Goal: Check status: Check status

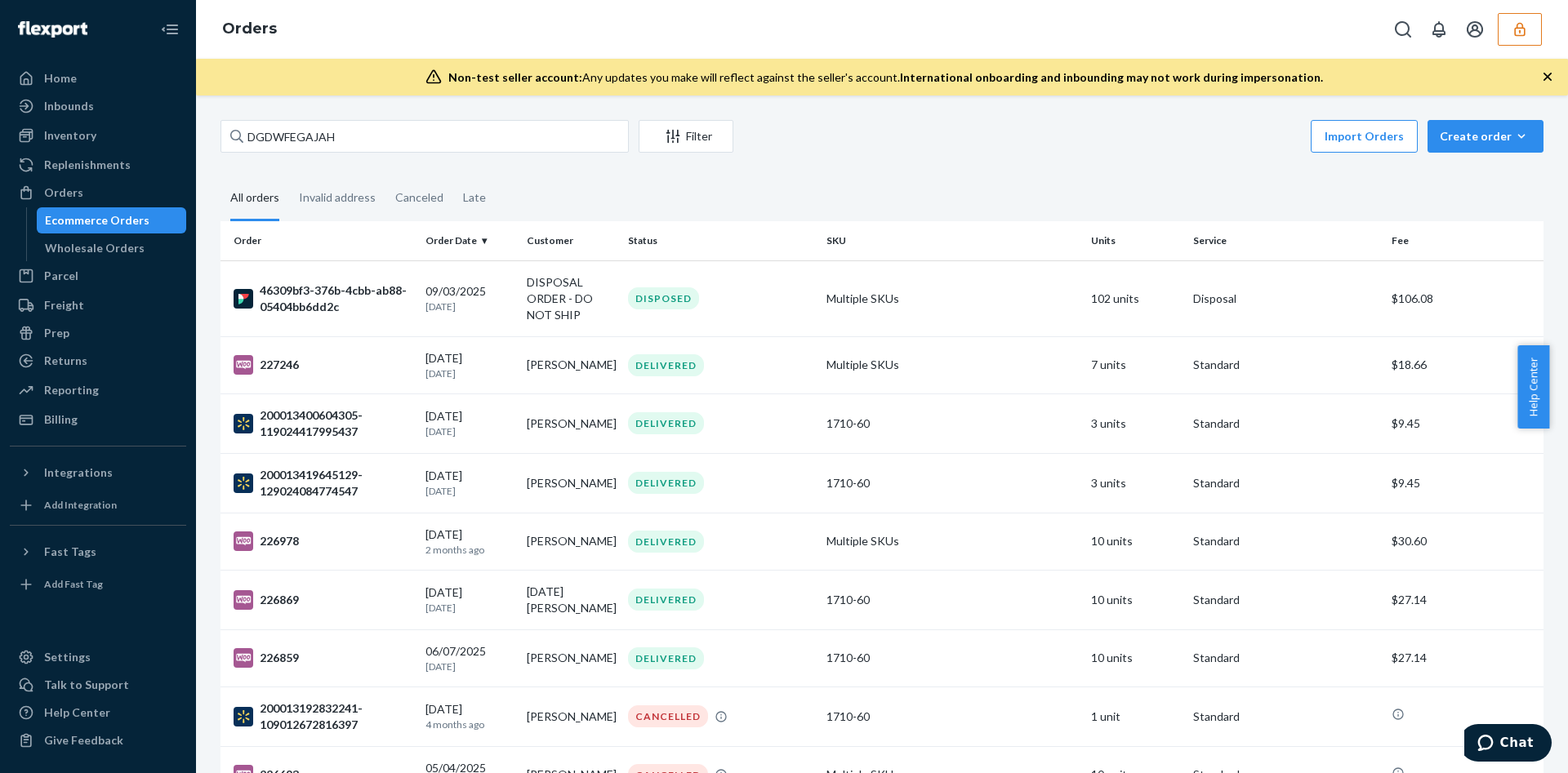
click at [1551, 20] on div "Orders" at bounding box center [881, 29] width 1372 height 58
click at [1538, 33] on button "button" at bounding box center [1519, 29] width 44 height 33
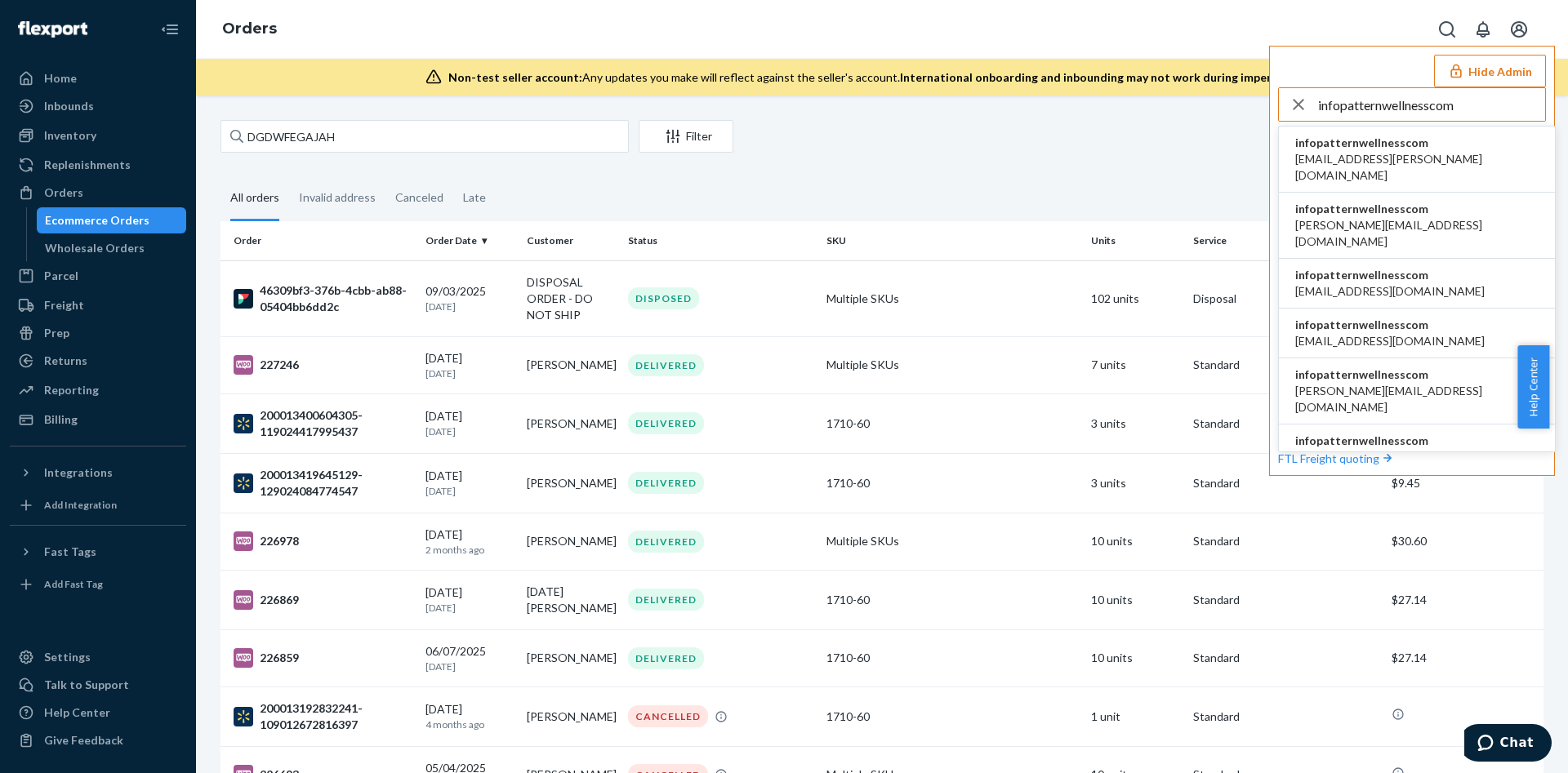
type input "infopatternwellnesscom"
click at [1360, 316] on span "infopatternwellnesscom" at bounding box center [1389, 324] width 189 height 16
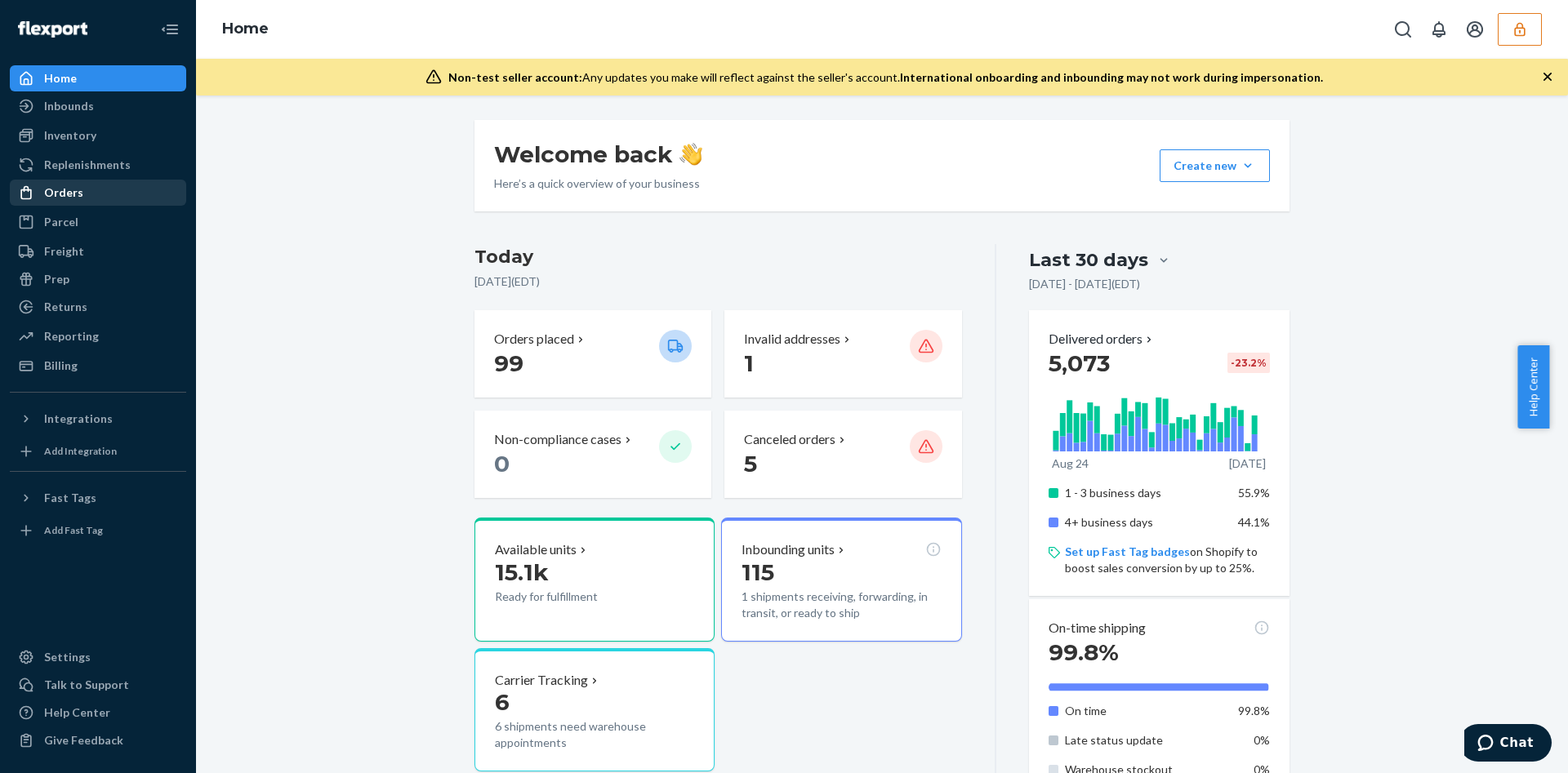
click at [125, 184] on div "Orders" at bounding box center [98, 192] width 173 height 23
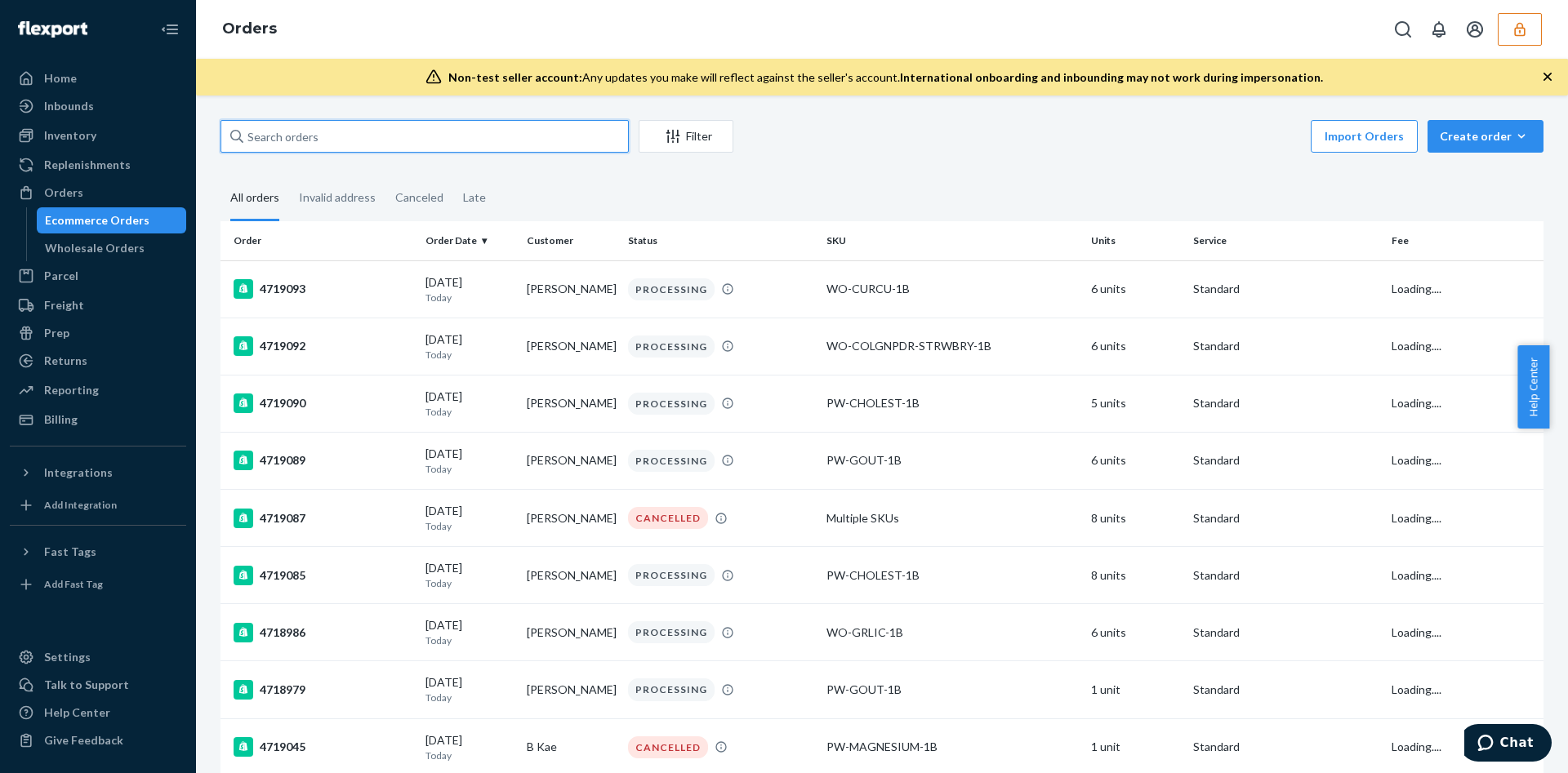
click at [310, 149] on input "text" at bounding box center [425, 136] width 409 height 33
paste input "CH3349044"
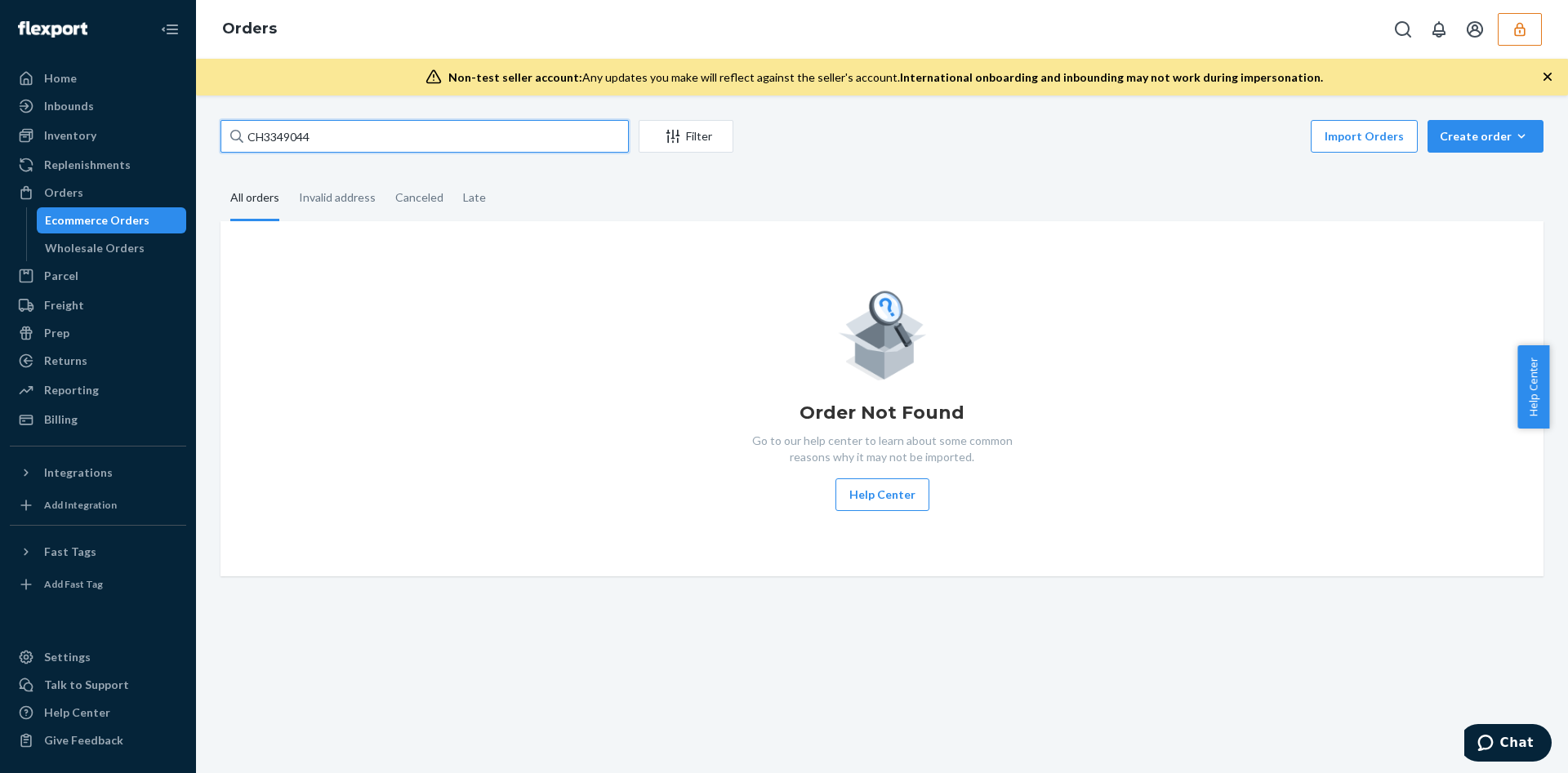
type input "CH3349044"
click at [1516, 10] on div "Orders" at bounding box center [881, 29] width 1372 height 58
click at [1514, 22] on icon "button" at bounding box center [1519, 29] width 16 height 16
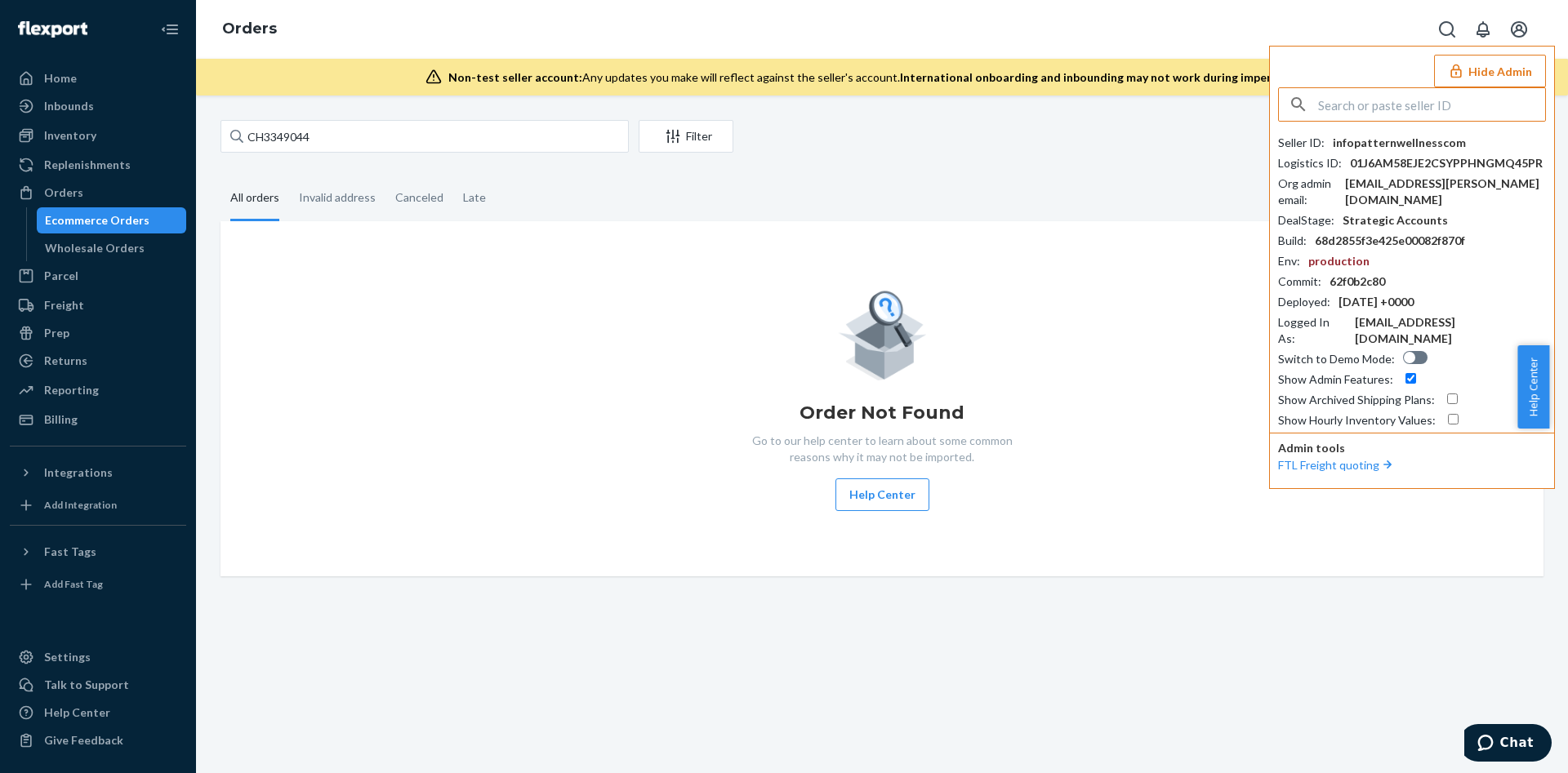
paste input "infopatternwellnesscom"
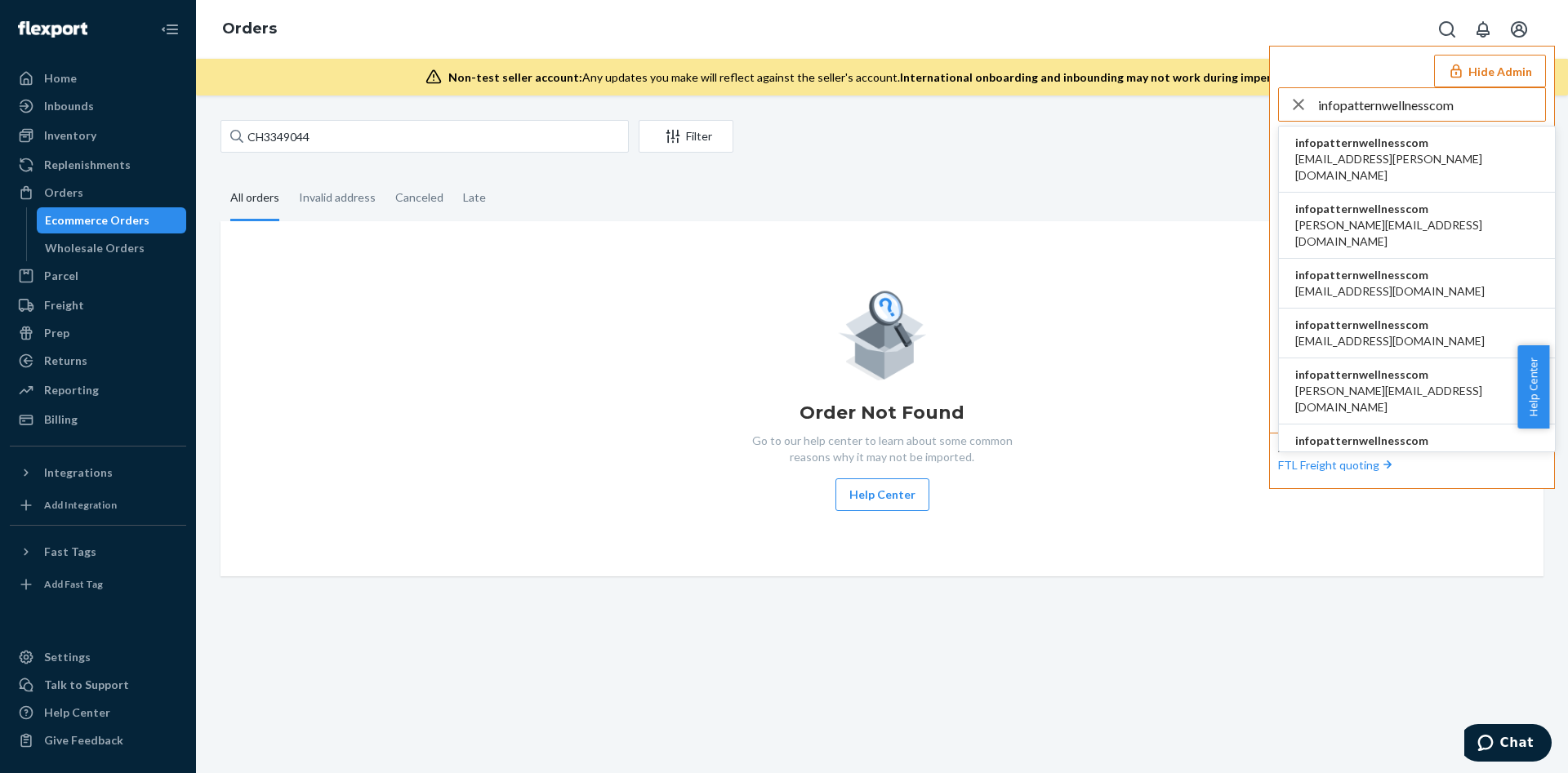
type input "infopatternwellnesscom"
click at [1428, 333] on span "[EMAIL_ADDRESS][DOMAIN_NAME]" at bounding box center [1389, 341] width 189 height 16
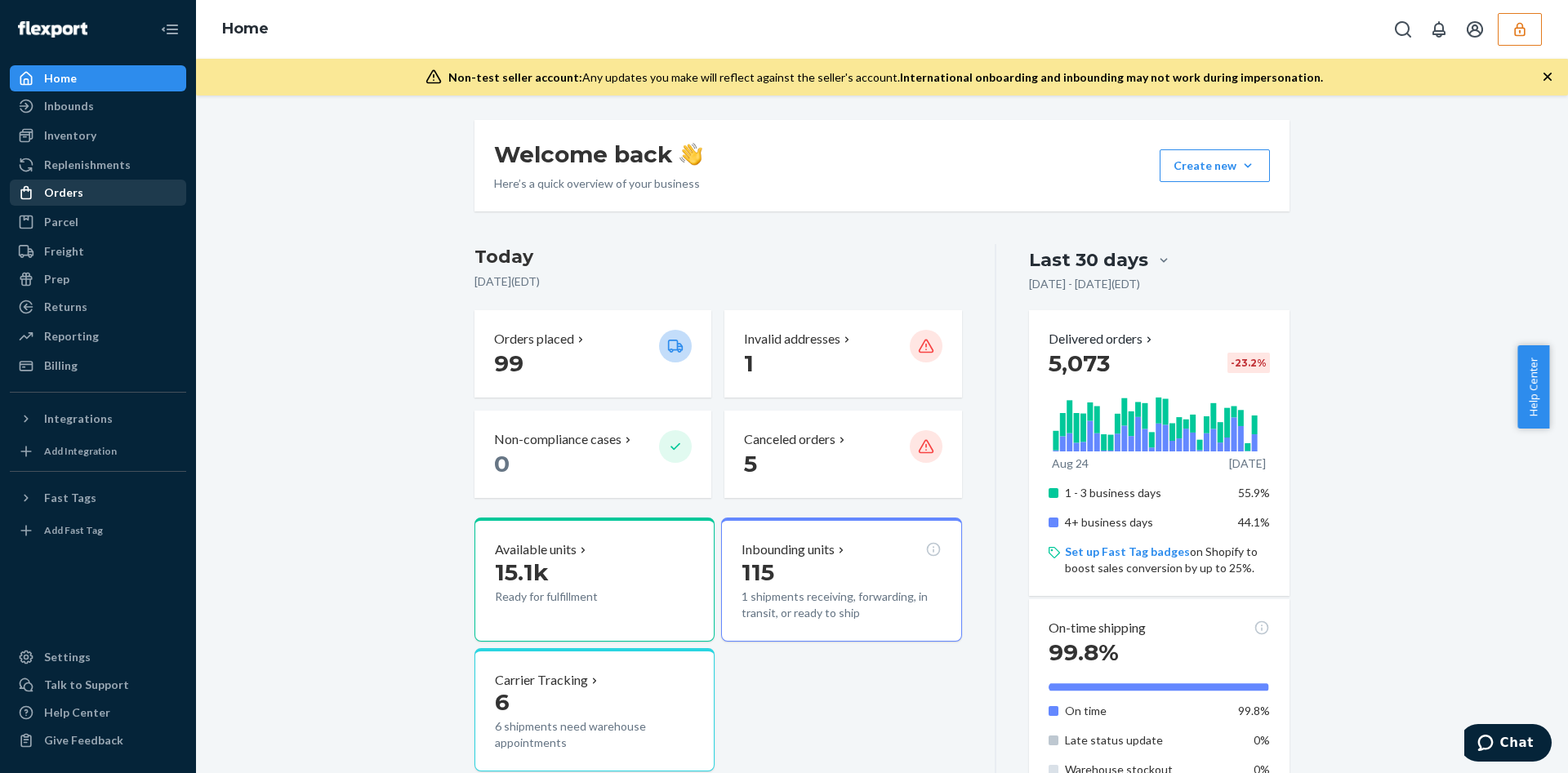
click at [93, 181] on div "Orders" at bounding box center [98, 192] width 173 height 23
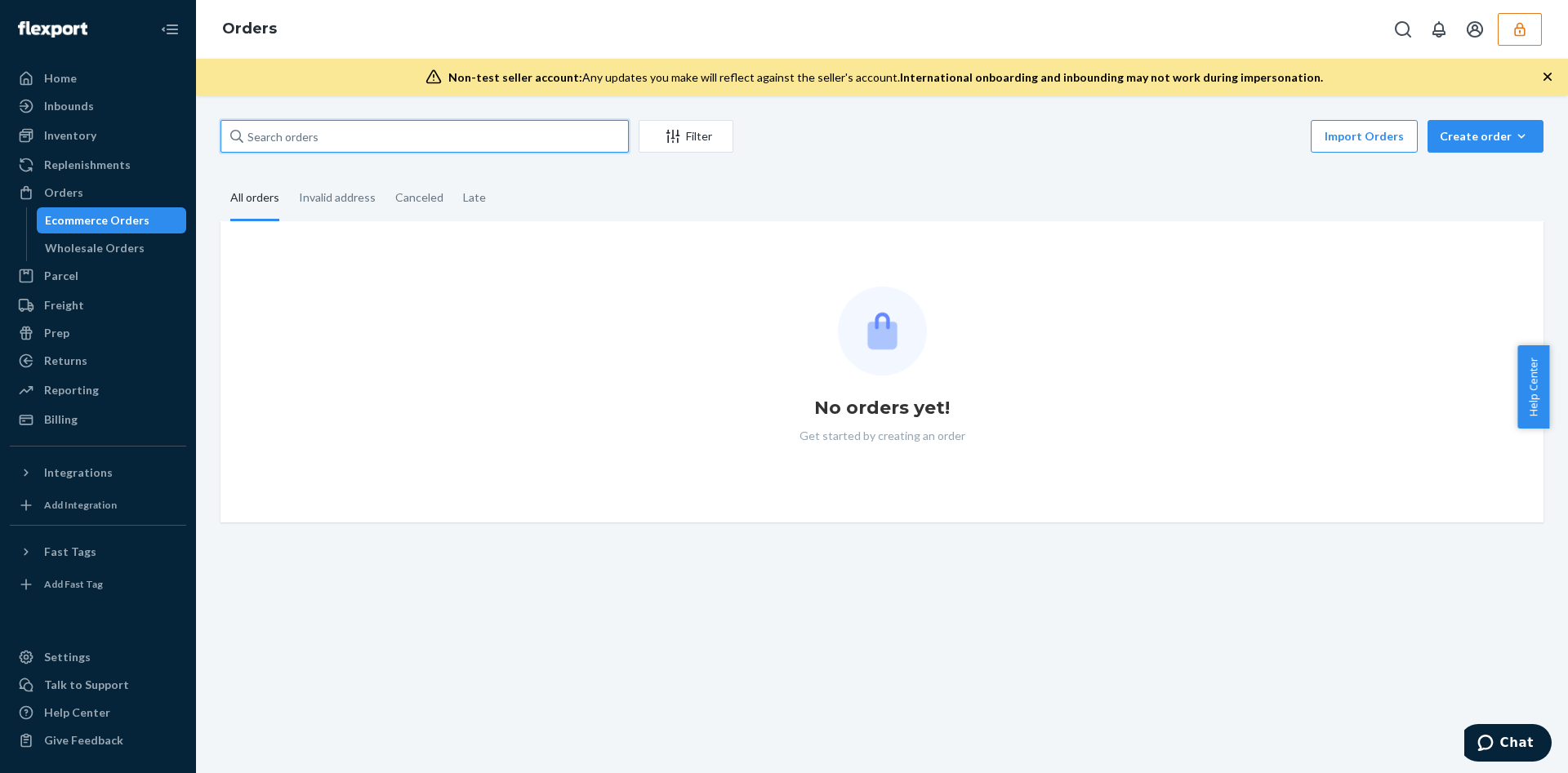
click at [355, 140] on input "text" at bounding box center [425, 136] width 409 height 33
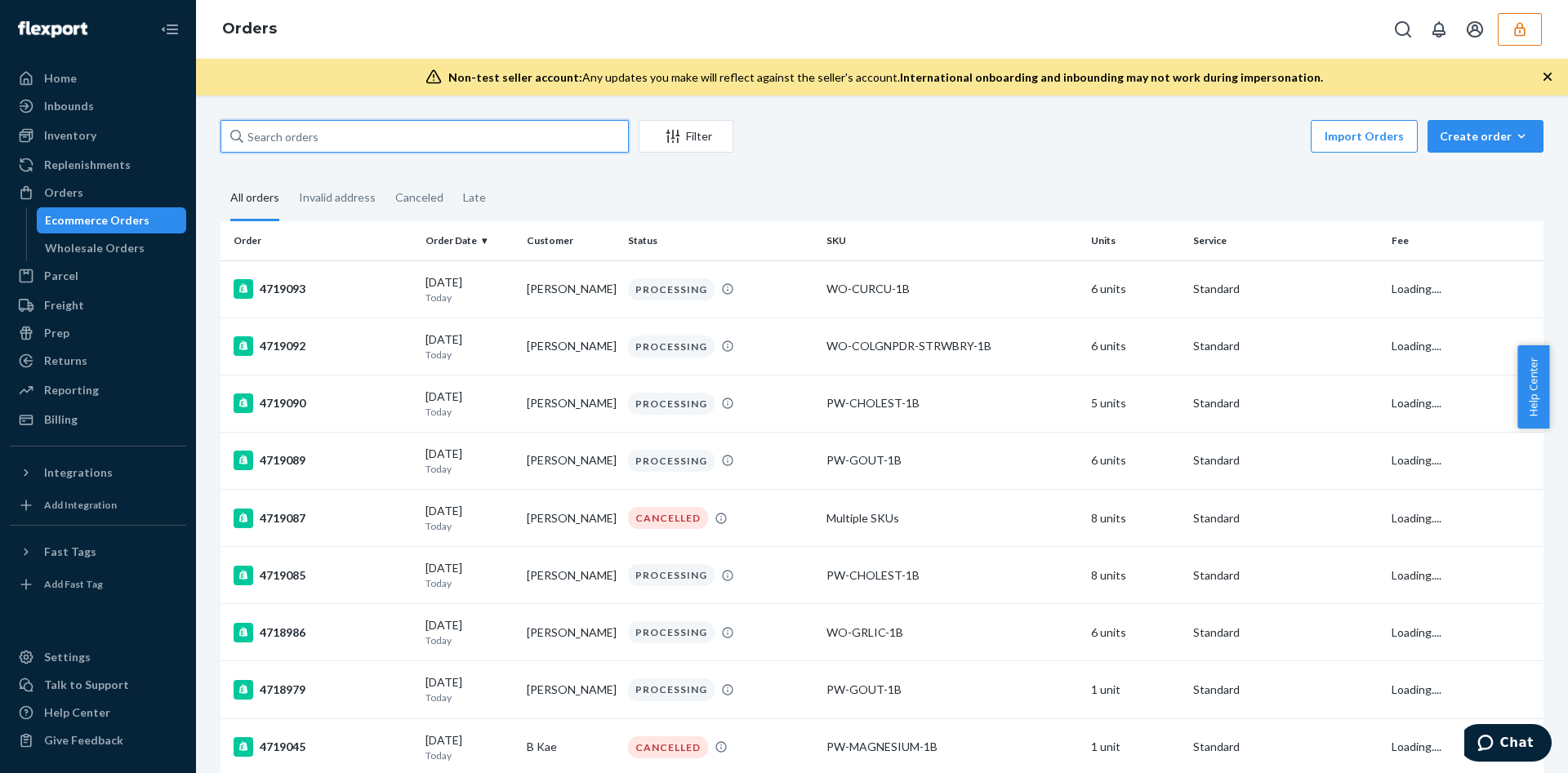
drag, startPoint x: 355, startPoint y: 140, endPoint x: 365, endPoint y: 135, distance: 11.2
paste input "CH3349044"
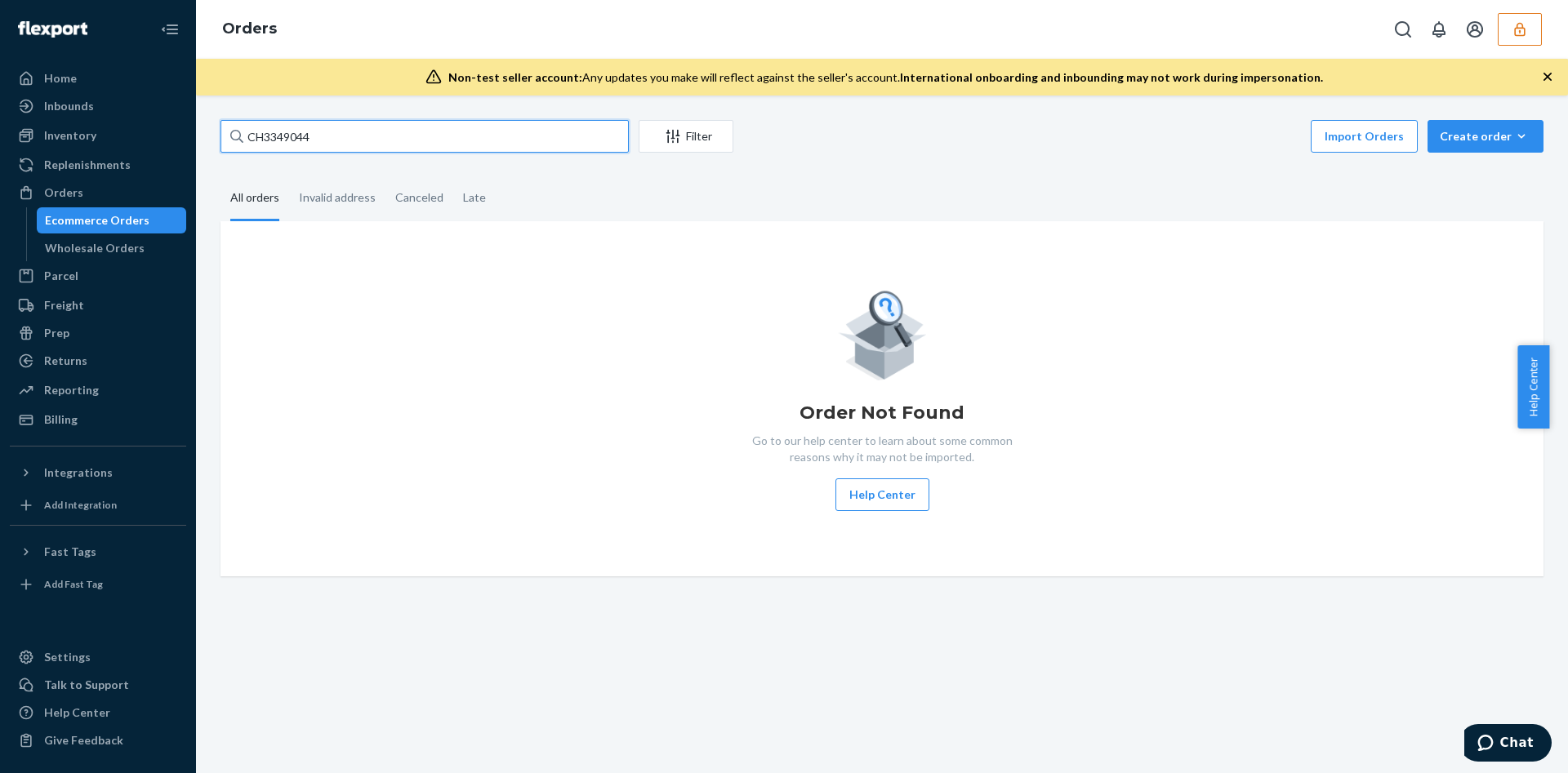
type input "CH3349044"
click at [1511, 34] on icon "button" at bounding box center [1519, 29] width 16 height 16
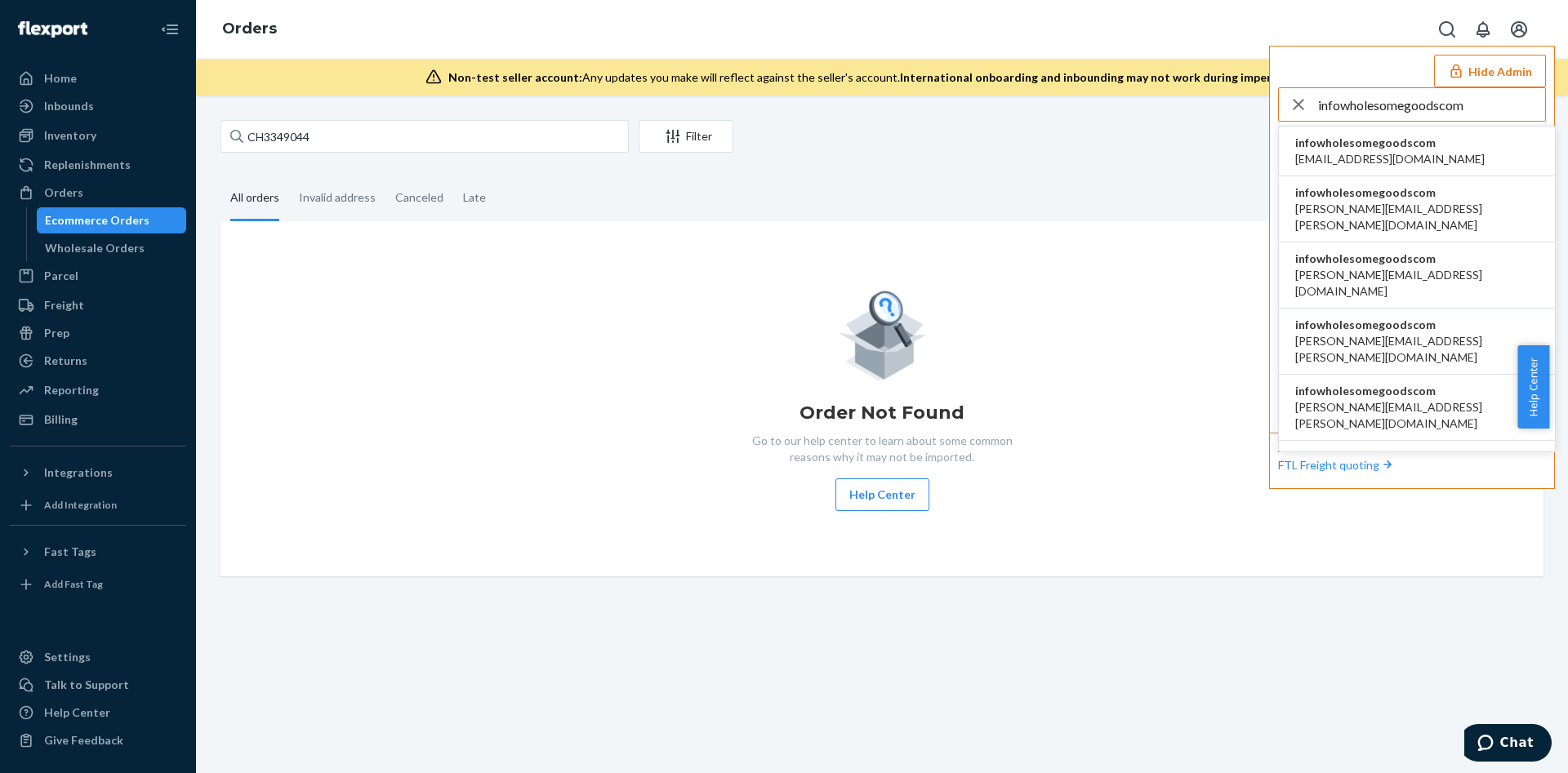
type input "infowholesomegoodscom"
click at [1420, 142] on span "infowholesomegoodscom" at bounding box center [1389, 142] width 189 height 16
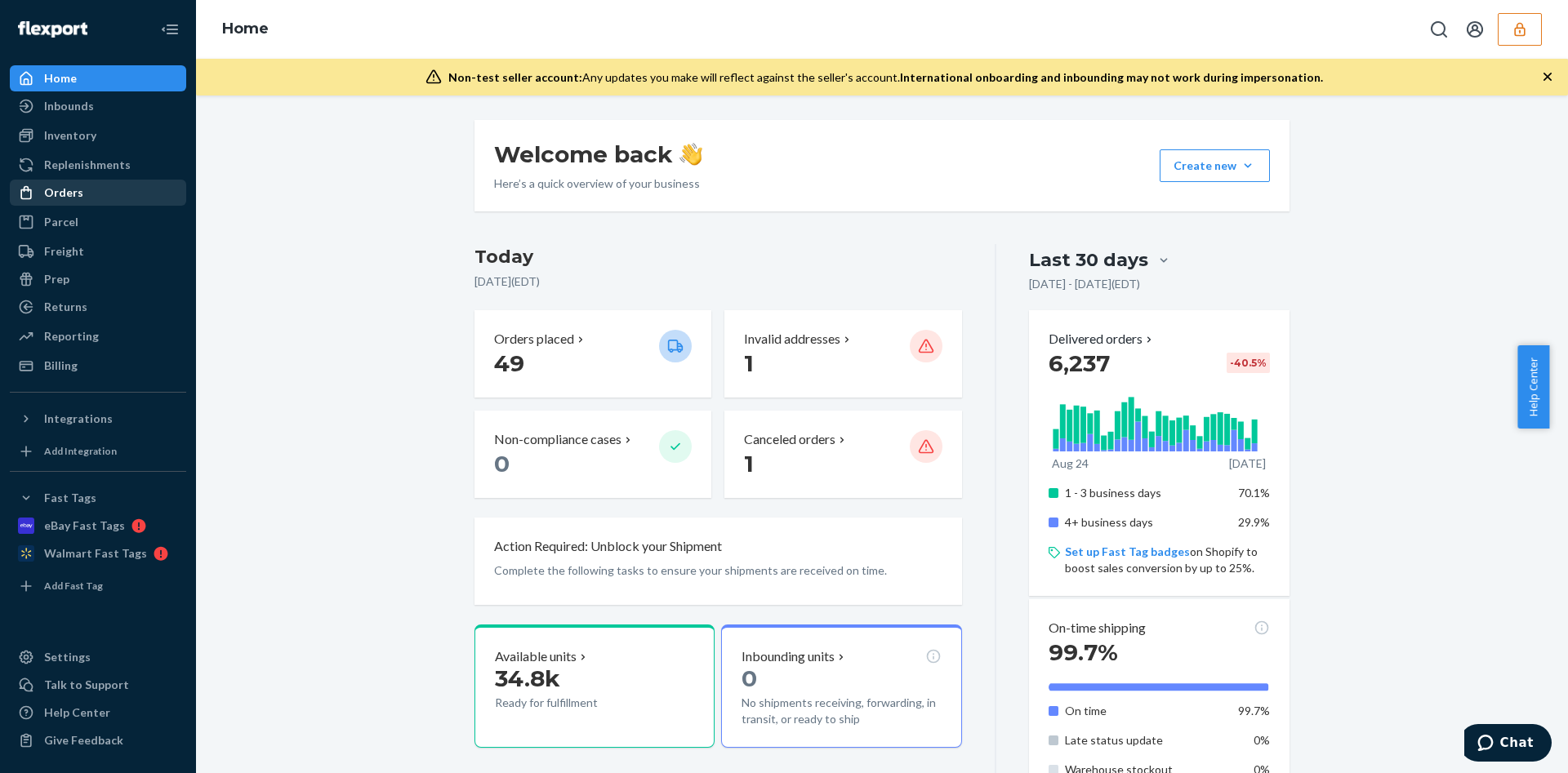
click at [161, 195] on div "Orders" at bounding box center [98, 192] width 173 height 23
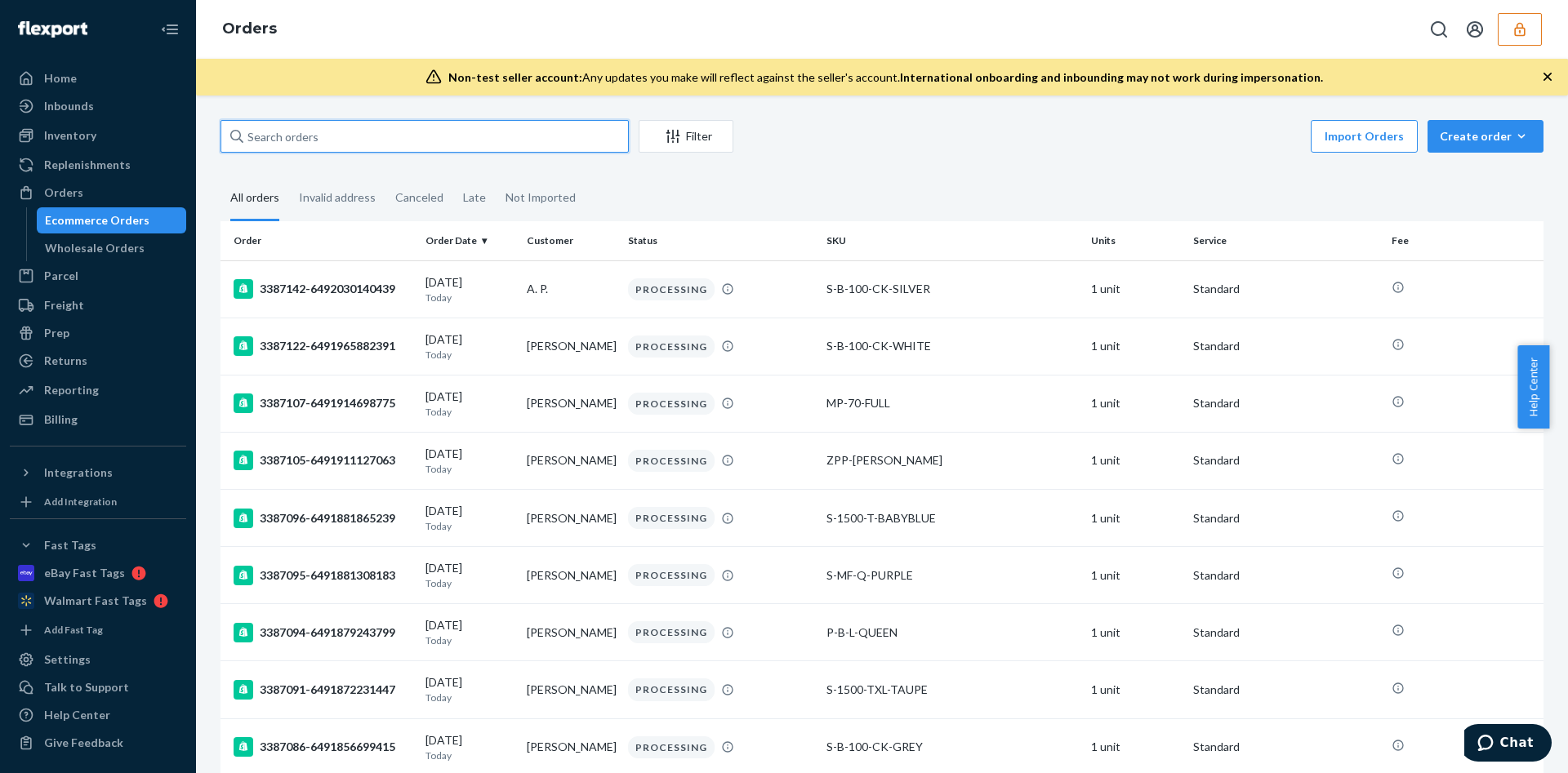
click at [283, 132] on input "text" at bounding box center [425, 136] width 409 height 33
drag, startPoint x: 283, startPoint y: 132, endPoint x: 316, endPoint y: 128, distance: 33.2
paste input "infowholesomegoodscom"
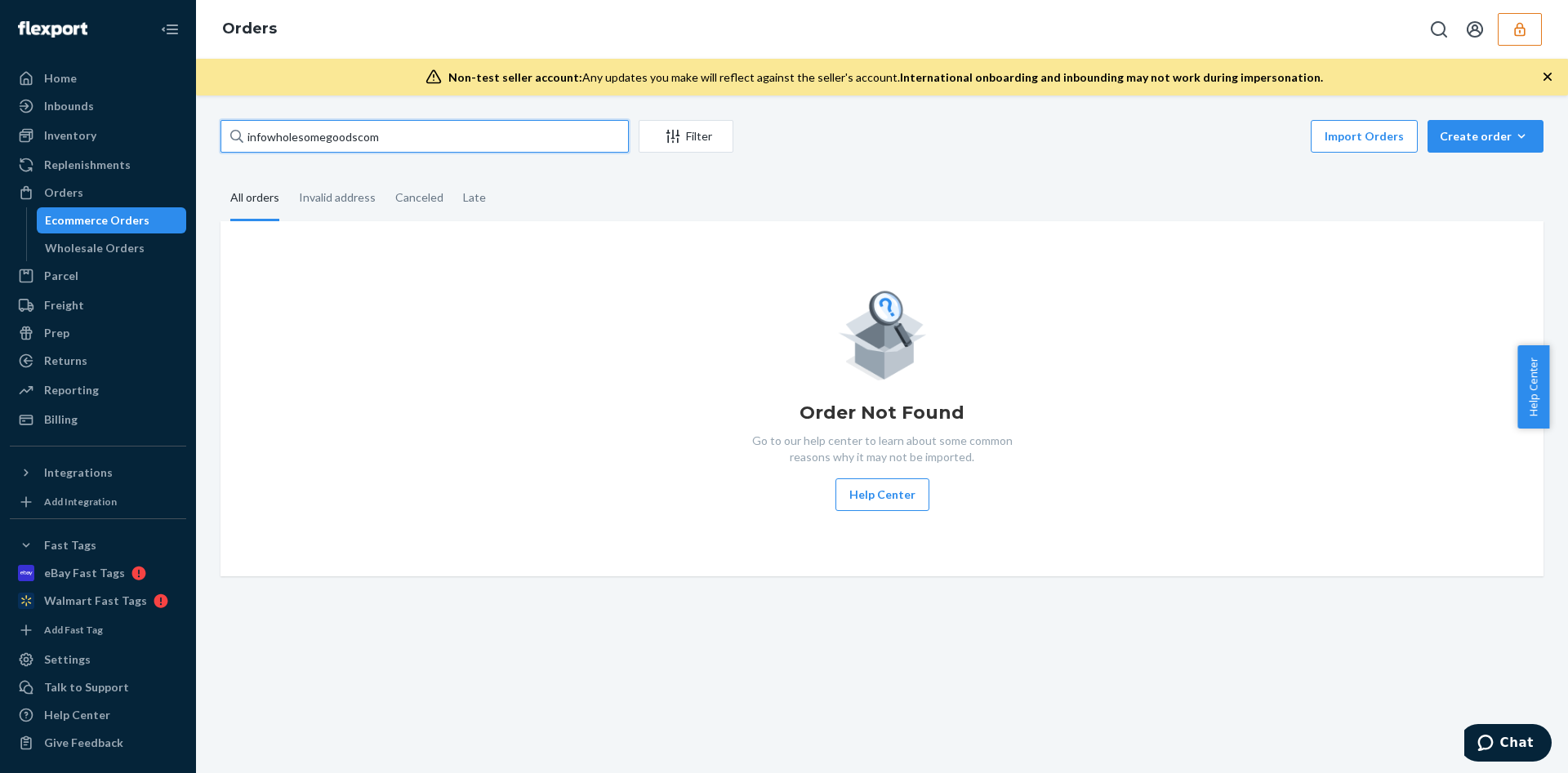
type input "infowholesomegoodscom"
click at [1527, 22] on icon "button" at bounding box center [1519, 29] width 16 height 16
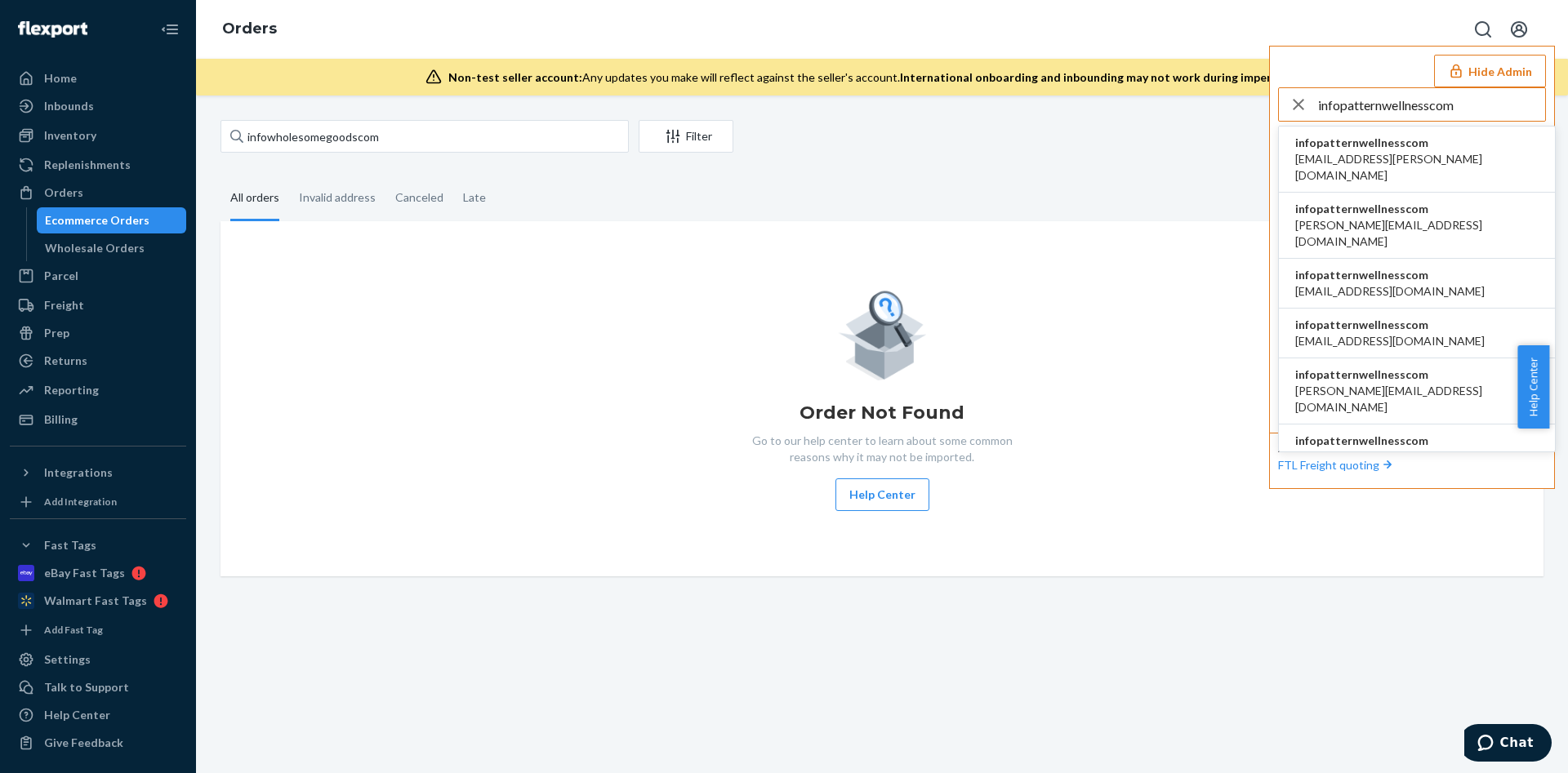
type input "infopatternwellnesscom"
click at [1380, 201] on span "infopatternwellnesscom" at bounding box center [1416, 208] width 243 height 16
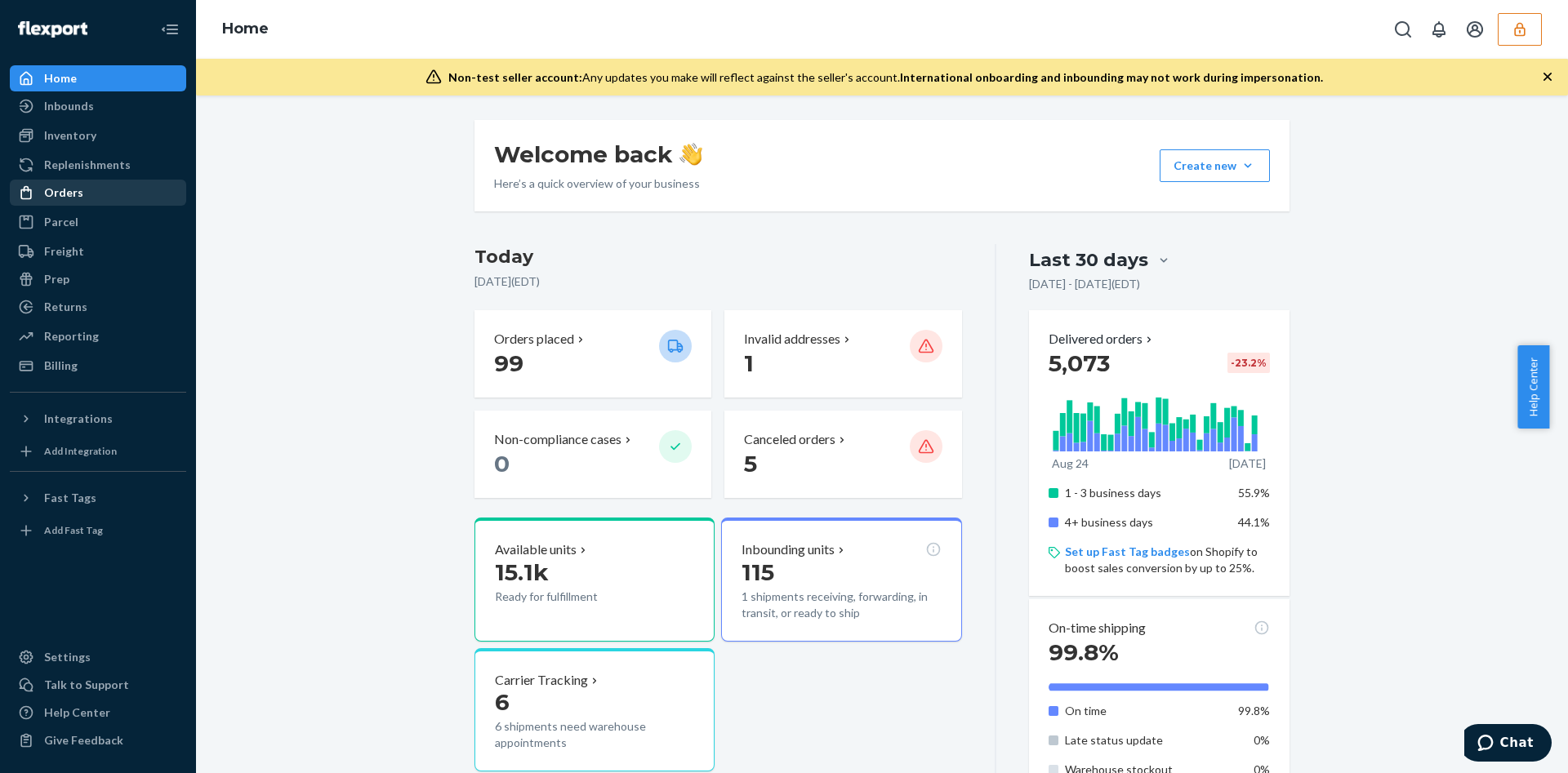
click at [163, 190] on div "Orders" at bounding box center [98, 192] width 173 height 23
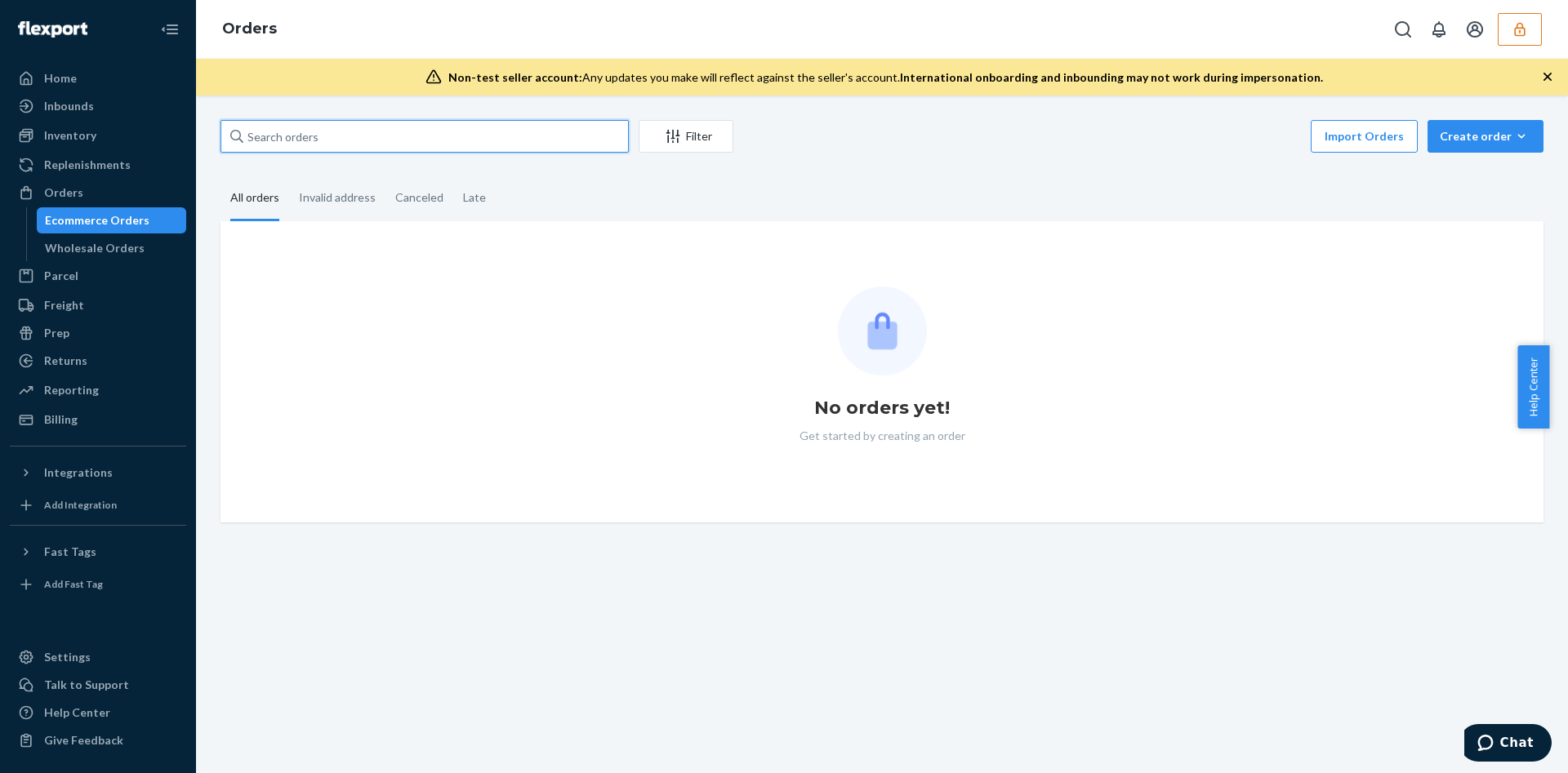
click at [295, 137] on input "text" at bounding box center [425, 136] width 409 height 33
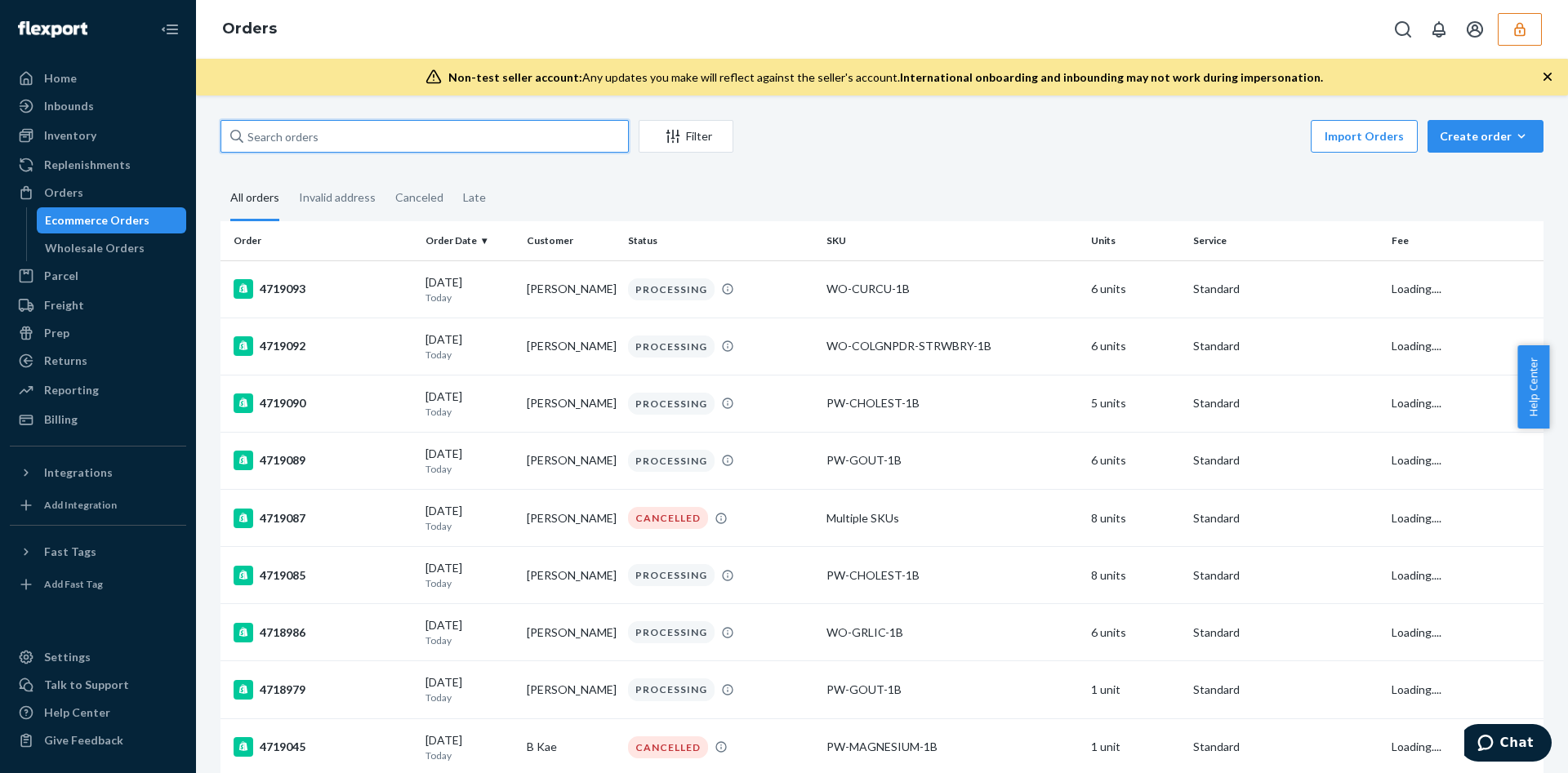
paste input "CH3349044"
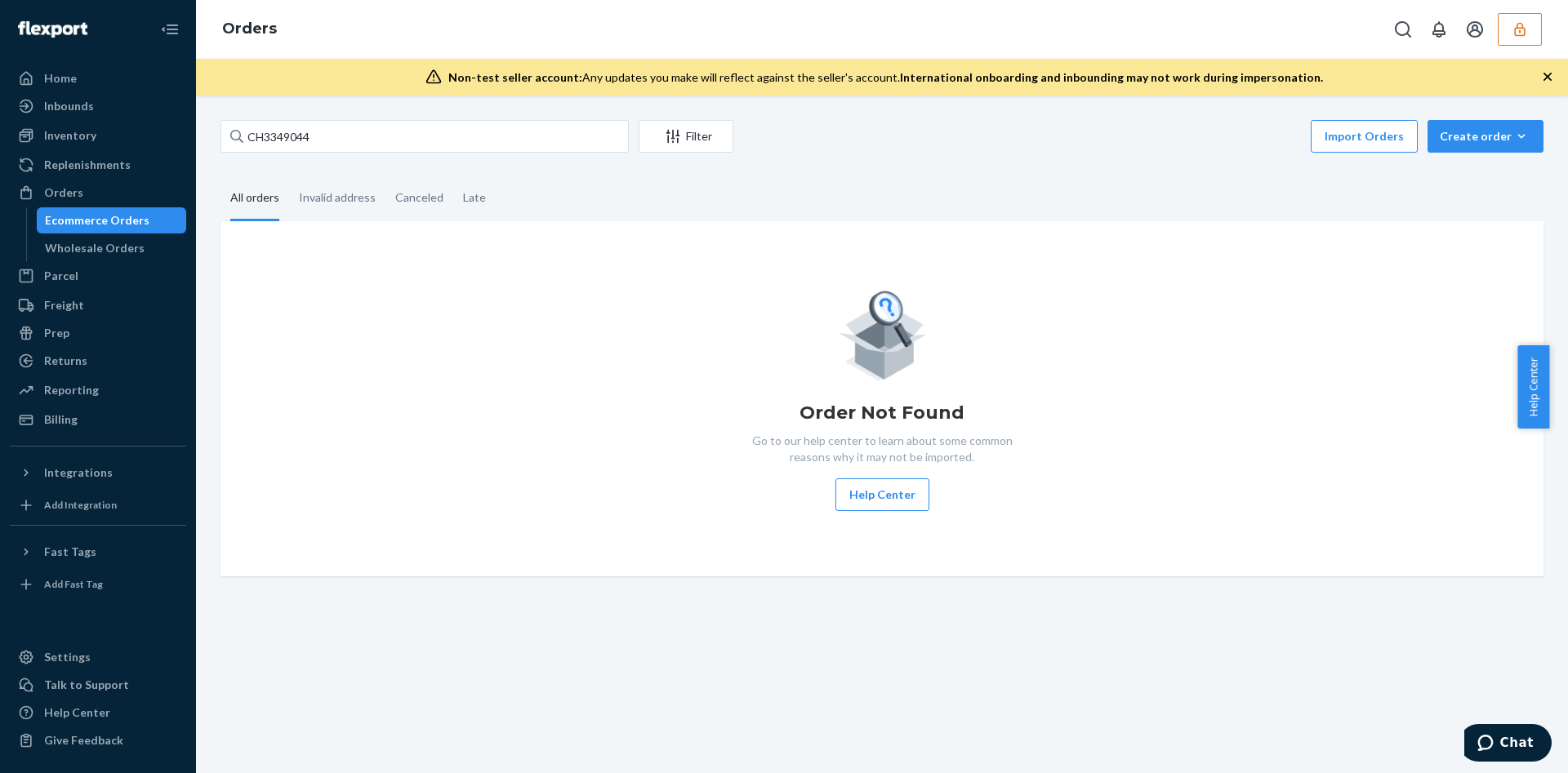
click at [1521, 22] on icon "button" at bounding box center [1519, 29] width 16 height 16
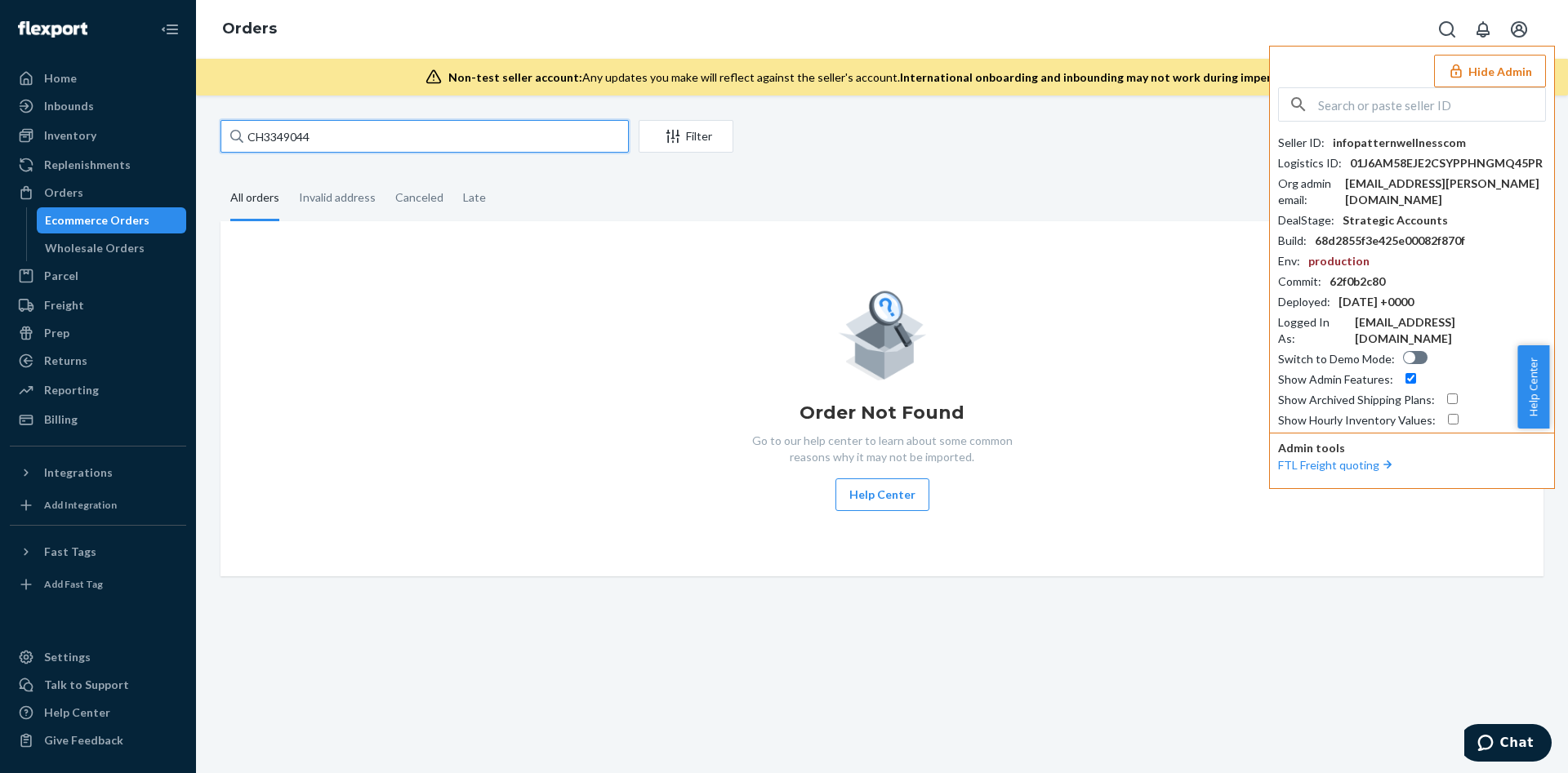
click at [283, 138] on input "CH3349044" at bounding box center [425, 136] width 409 height 33
paste input "3349044-6381787054103"
type input "3349044-6381787054103"
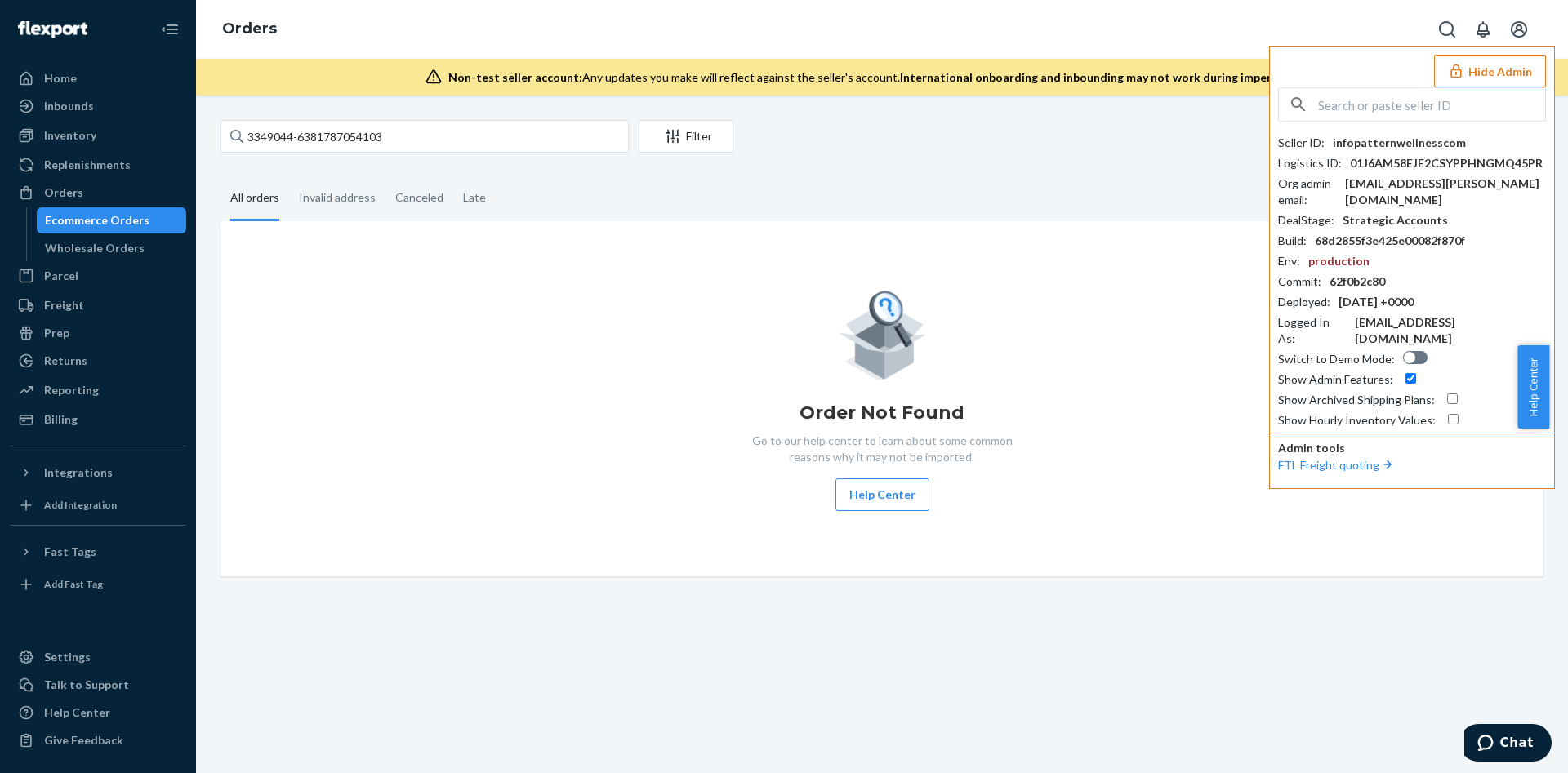
paste input "infowholesomegoodscom"
click at [1419, 104] on input "text" at bounding box center [1431, 105] width 227 height 33
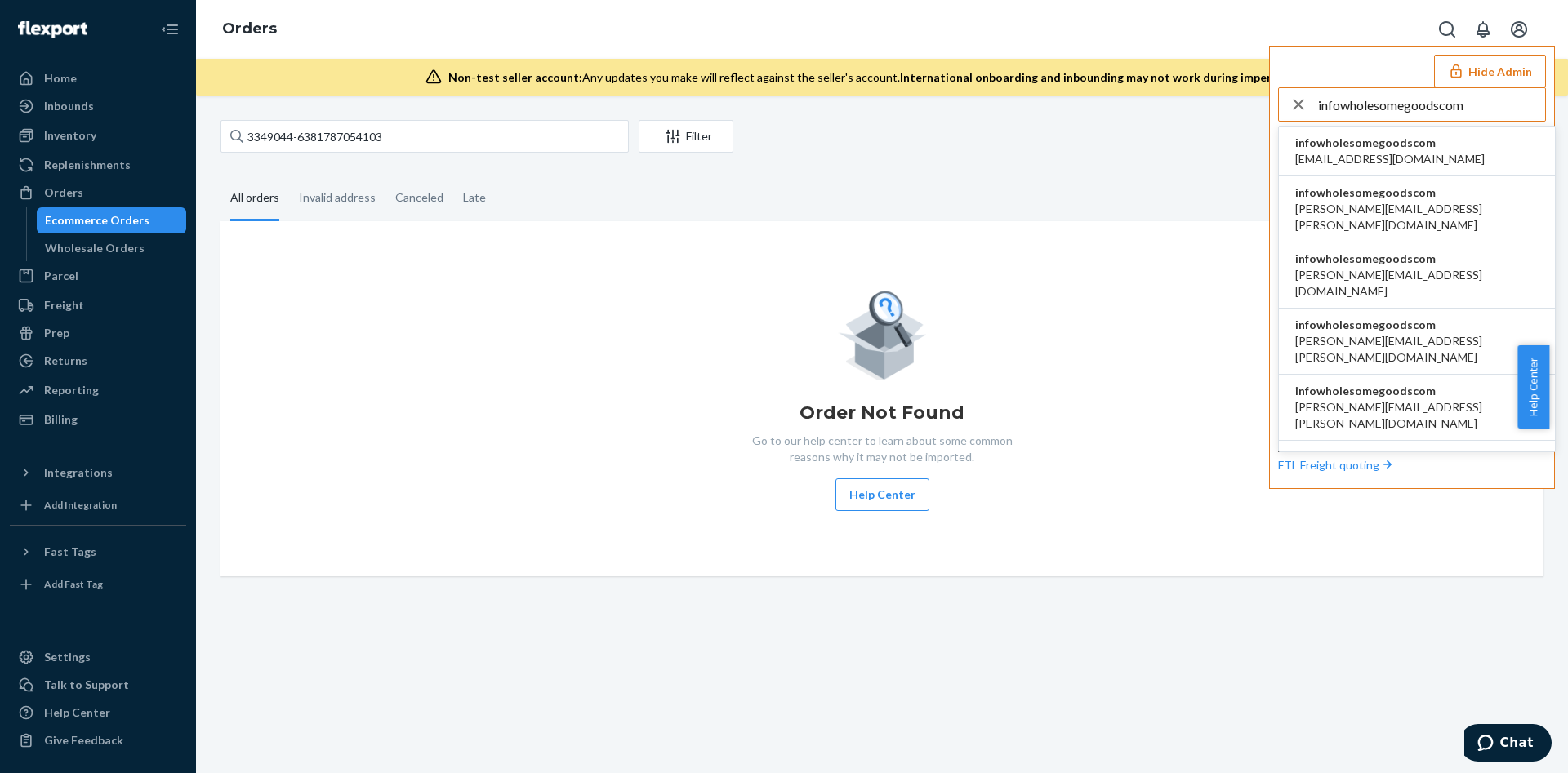
click at [1419, 104] on input "infowholesomegoodscom" at bounding box center [1431, 105] width 227 height 33
type input "infowholesomegoodscom"
click at [1408, 207] on span "andrew.lorenti@wholesomegoods.com" at bounding box center [1416, 217] width 243 height 33
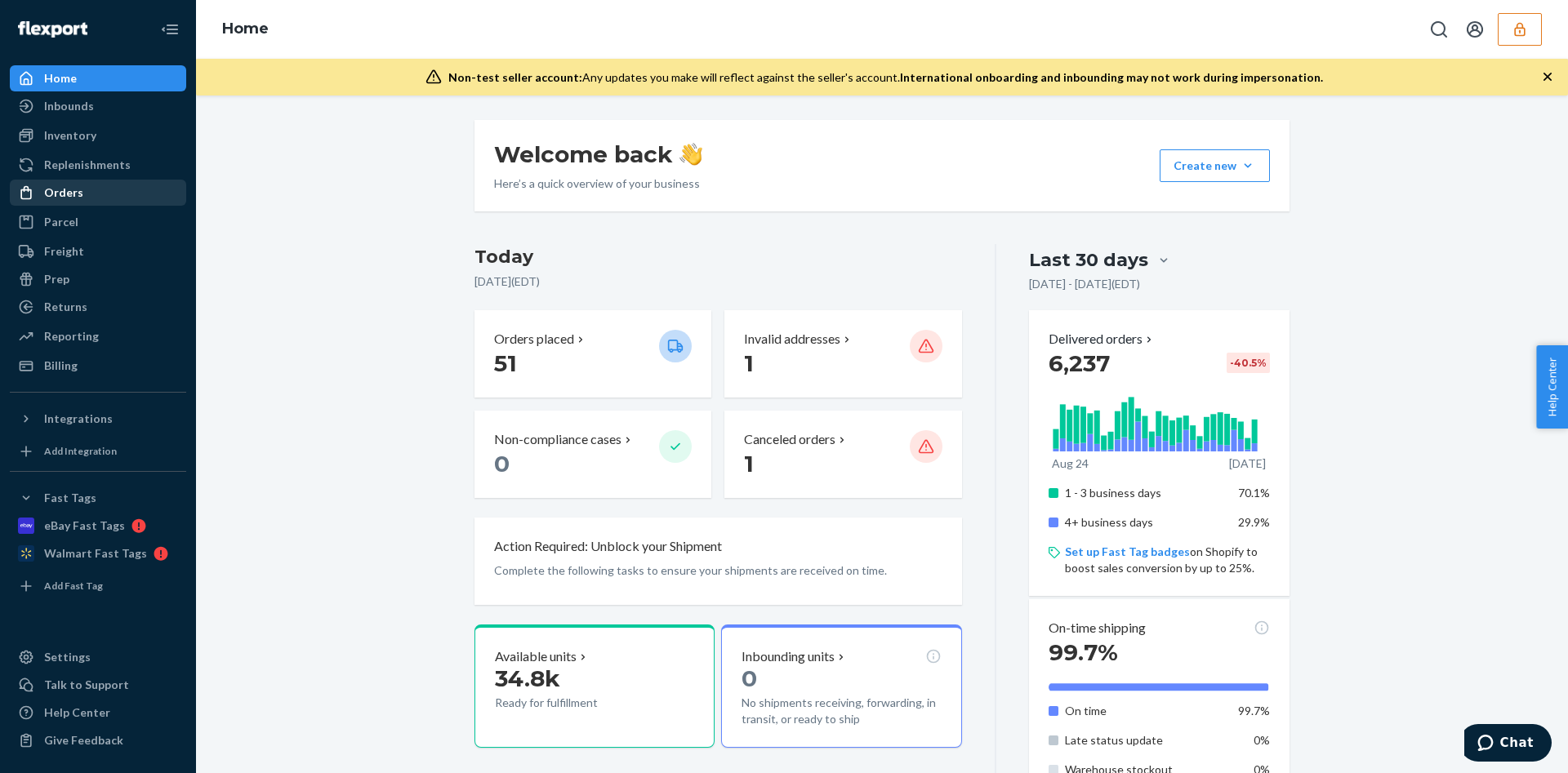
click at [144, 199] on div "Orders" at bounding box center [98, 192] width 173 height 23
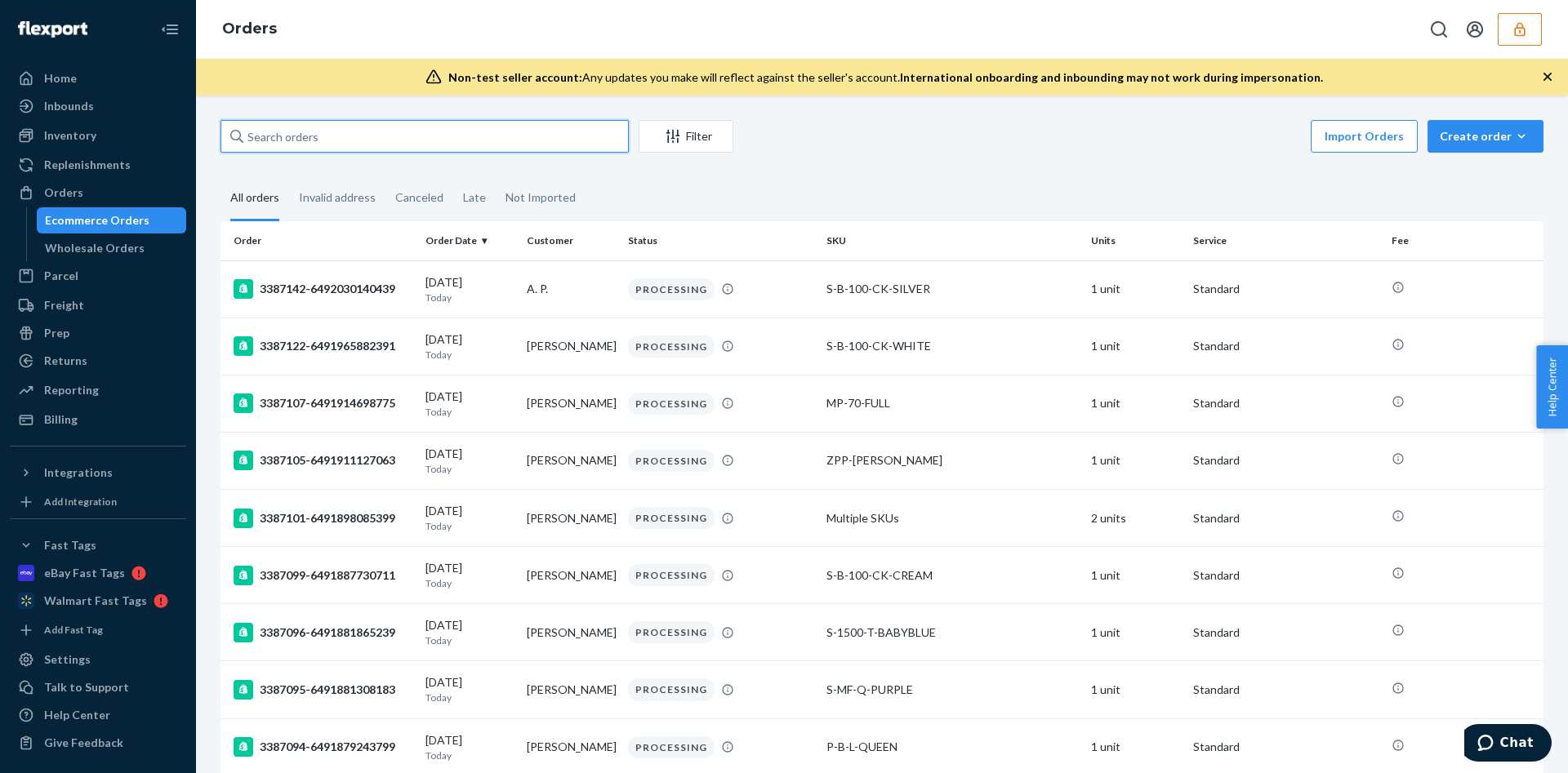
click at [310, 136] on input "text" at bounding box center [425, 136] width 409 height 33
paste input "CH3349044"
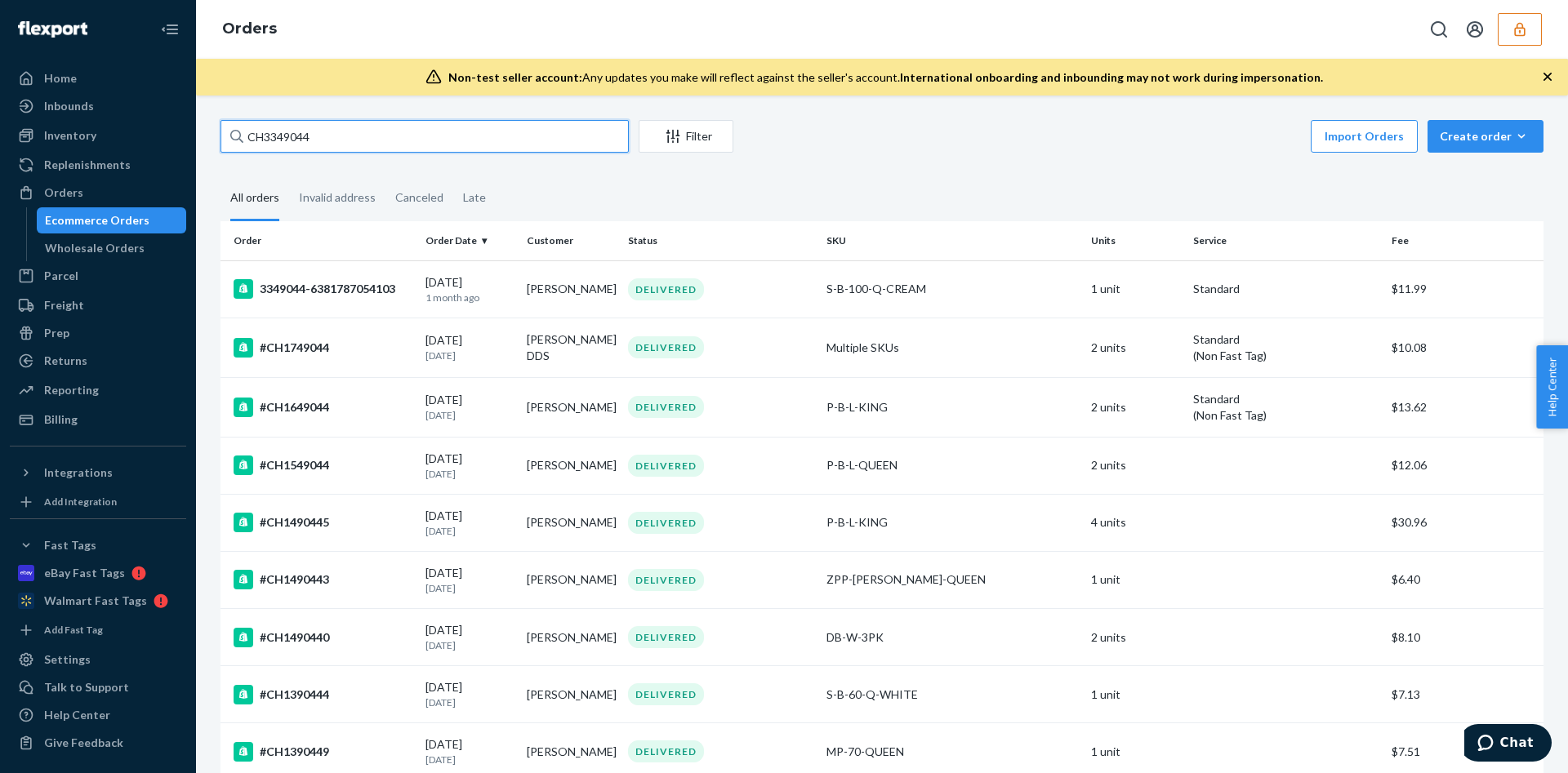
click at [314, 134] on input "CH3349044" at bounding box center [425, 136] width 409 height 33
paste input "3349044-6381787054103"
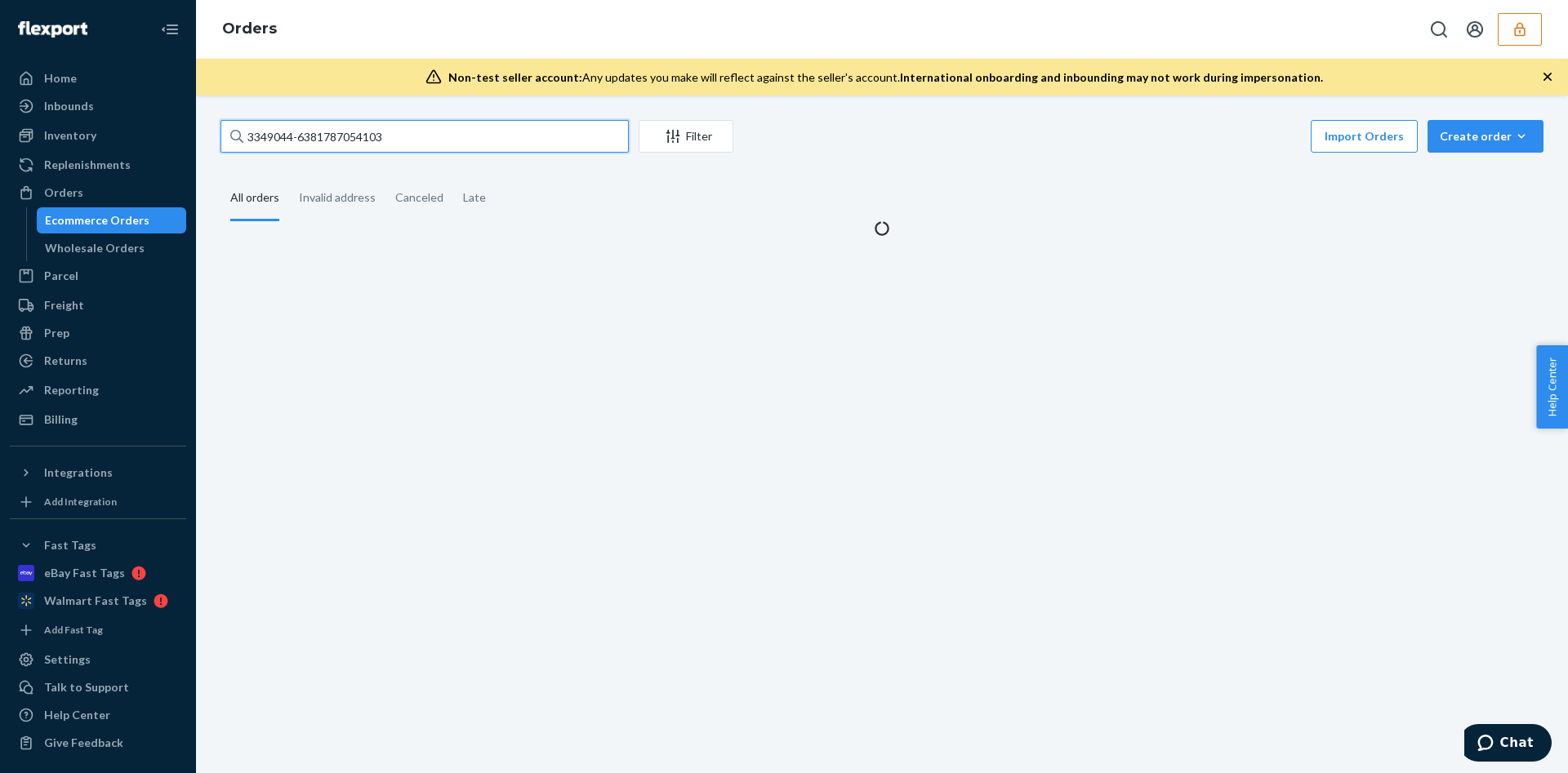
type input "3349044-6381787054103"
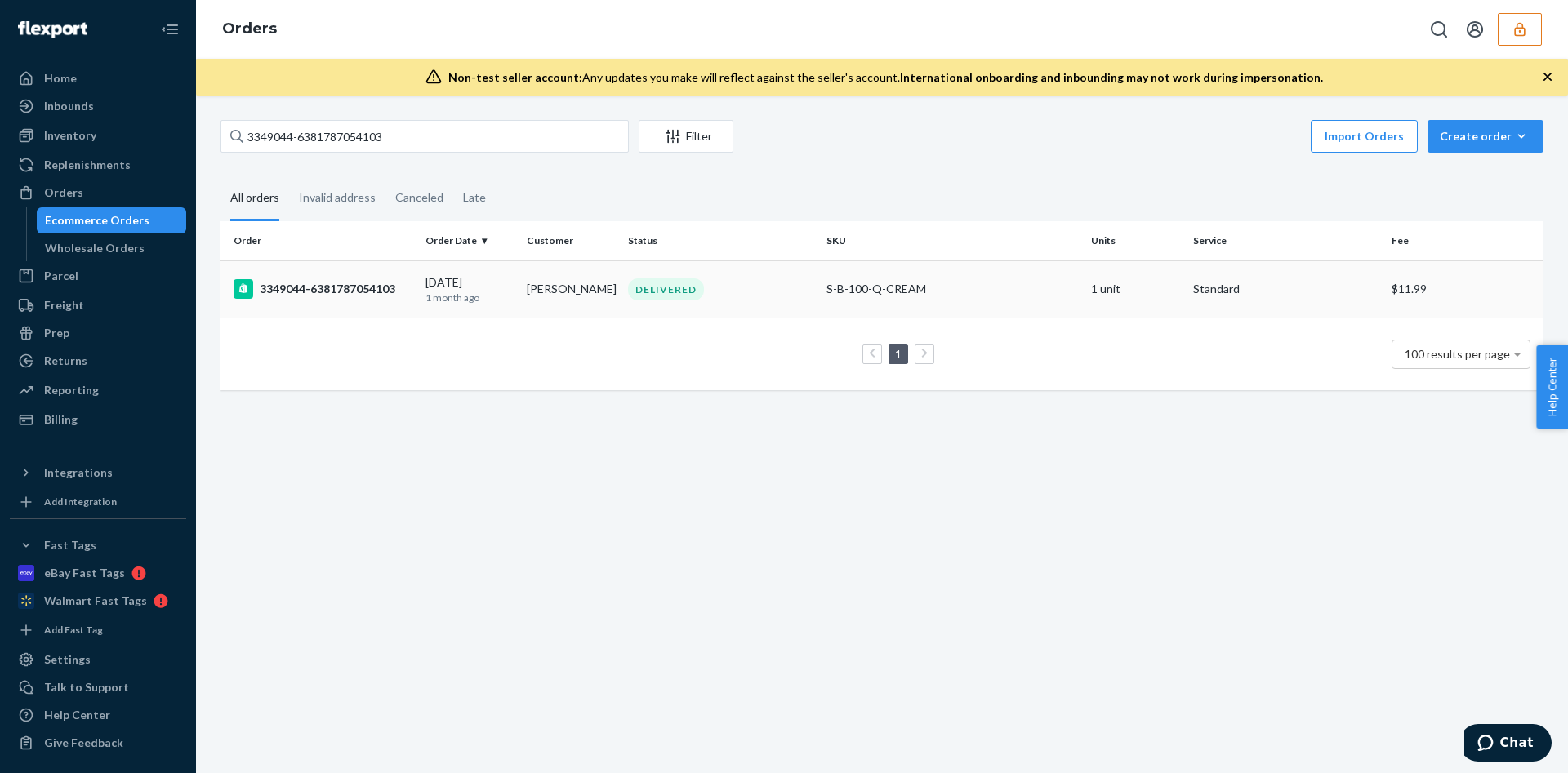
click at [388, 277] on td "3349044-6381787054103" at bounding box center [319, 289] width 199 height 57
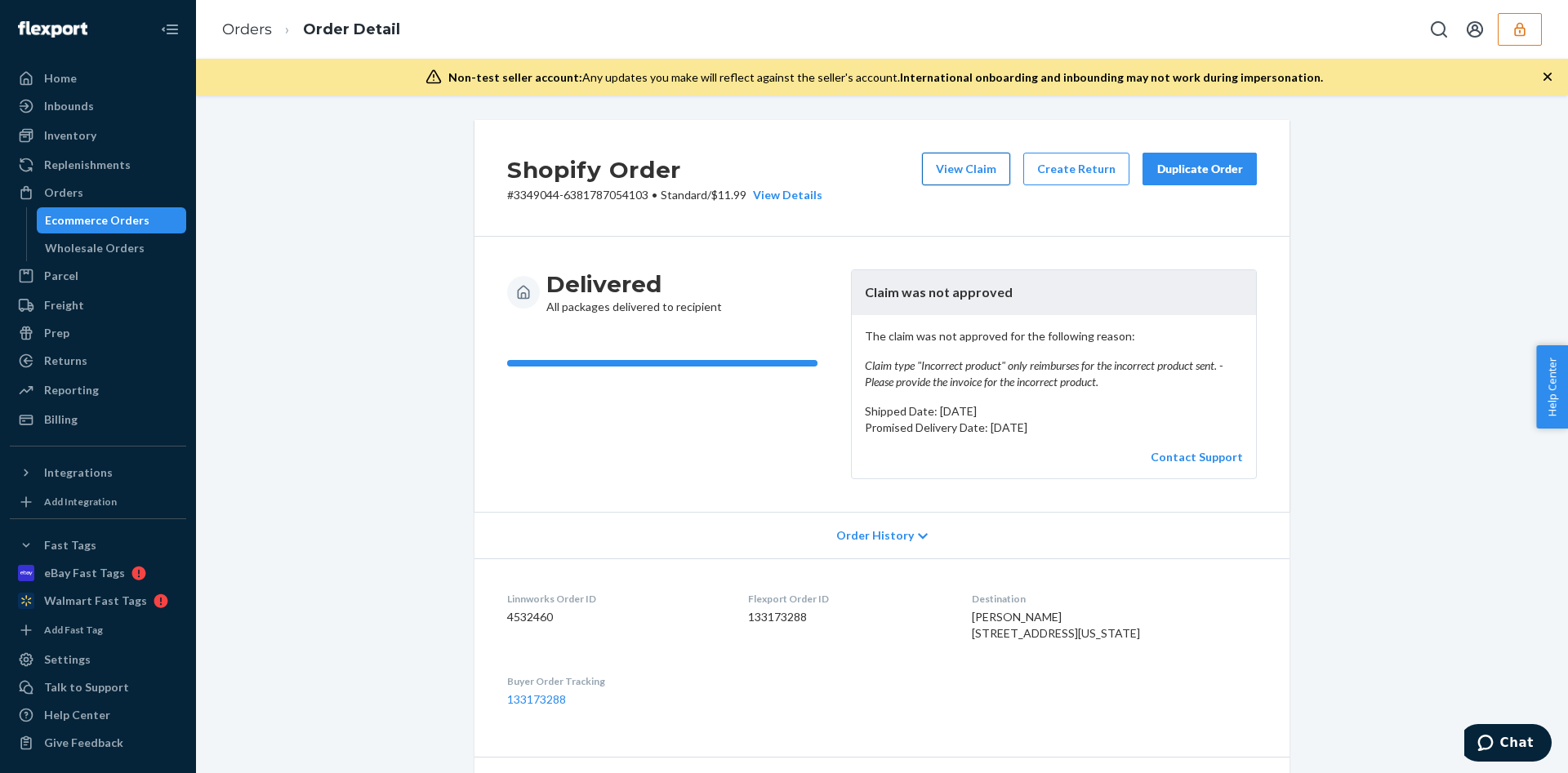
click at [947, 165] on button "View Claim" at bounding box center [966, 169] width 89 height 33
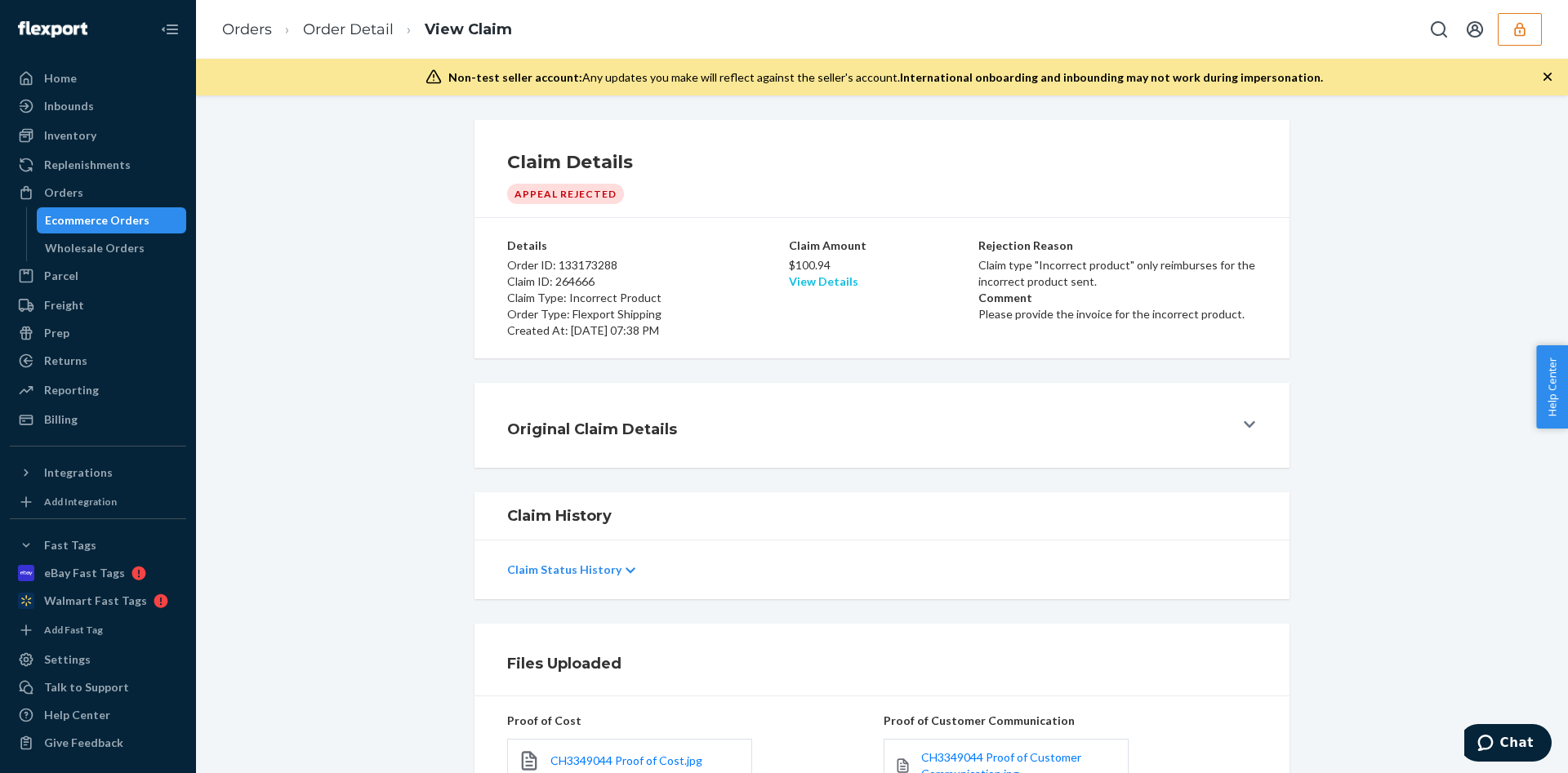
click at [797, 285] on link "View Details" at bounding box center [824, 281] width 70 height 14
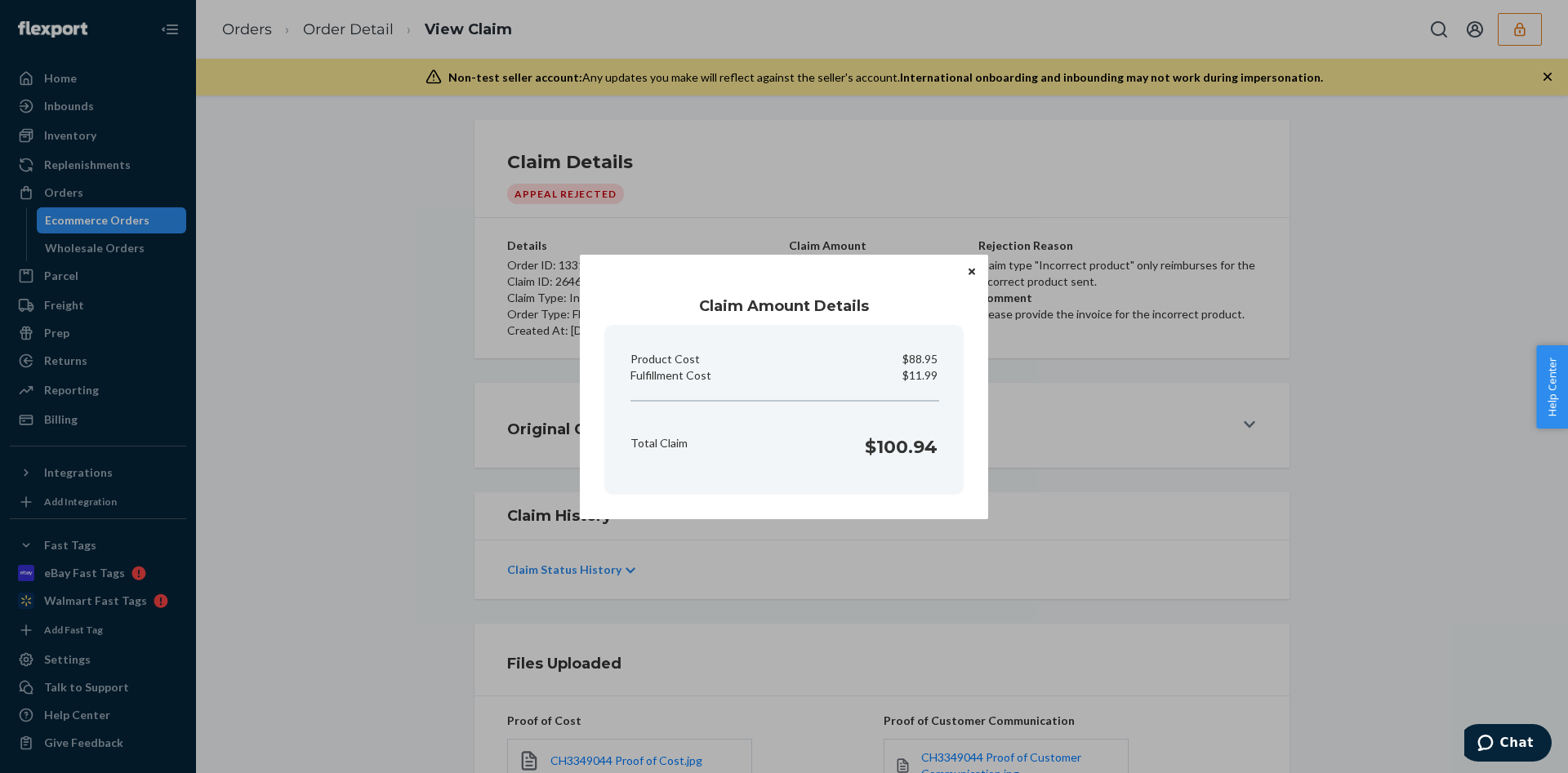
click at [972, 268] on icon "Close" at bounding box center [971, 272] width 7 height 9
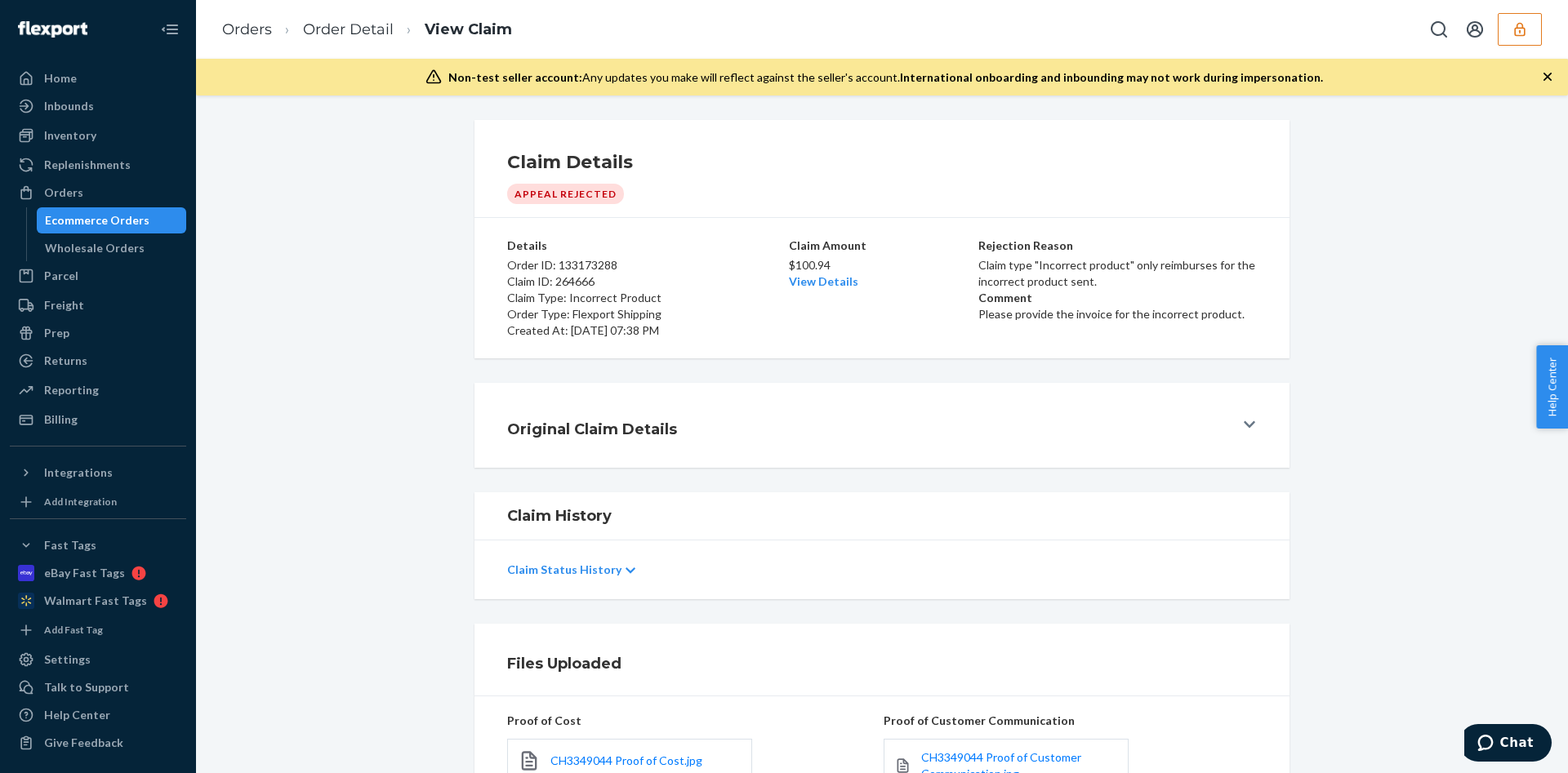
click at [832, 420] on div "Original Claim Details" at bounding box center [870, 425] width 727 height 46
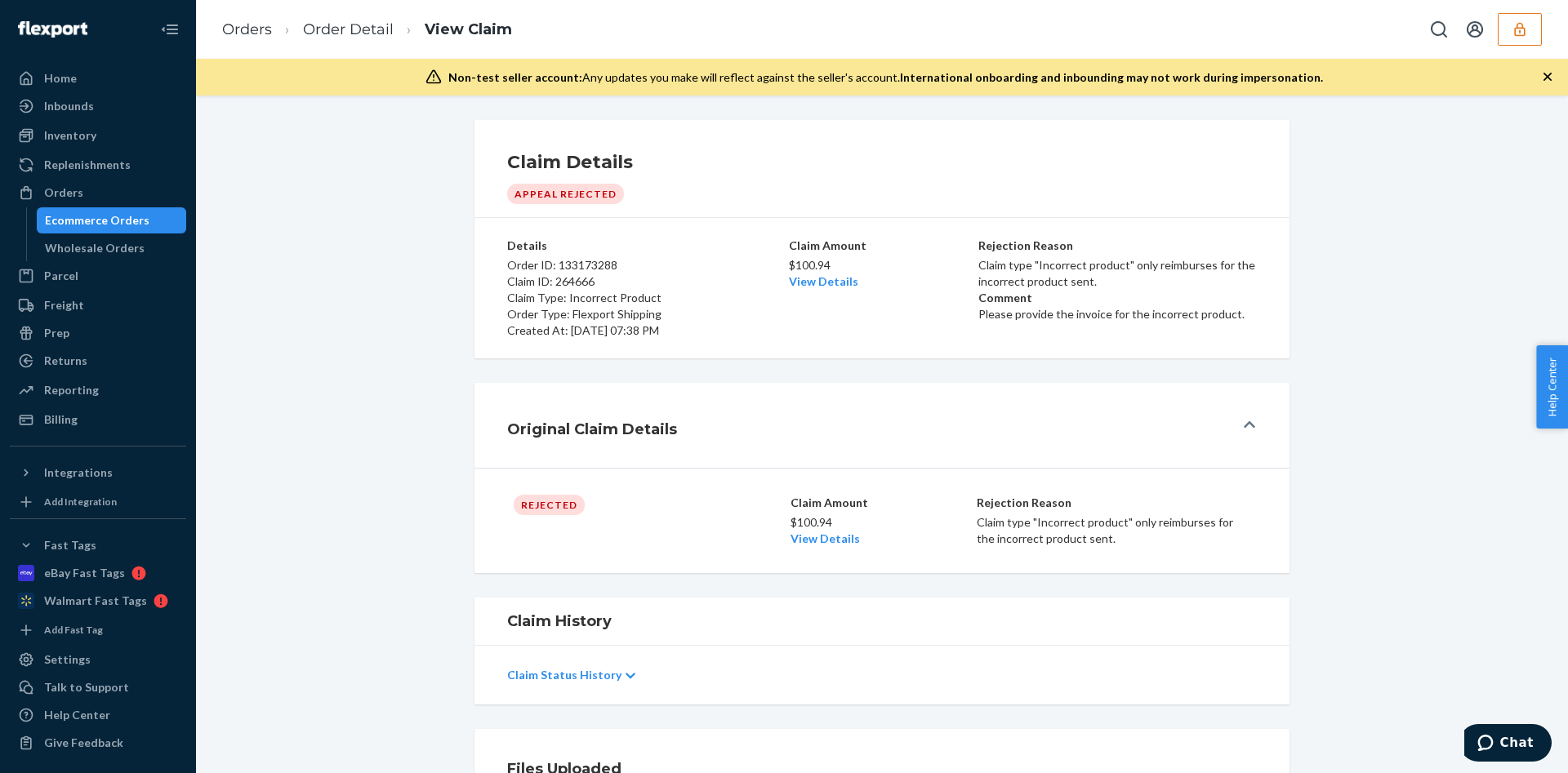
click at [633, 668] on div "Claim Status History" at bounding box center [881, 675] width 750 height 46
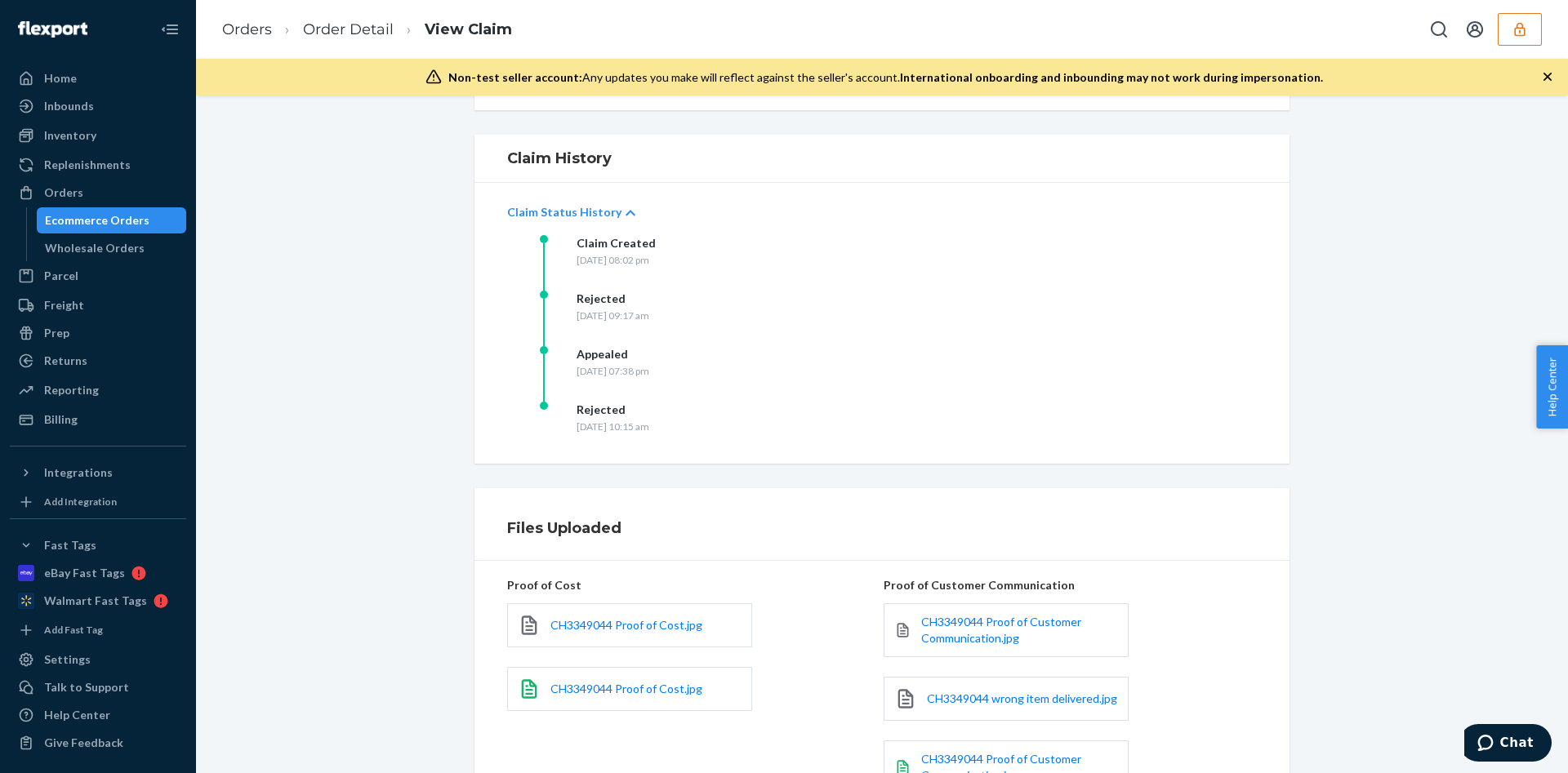
scroll to position [467, 0]
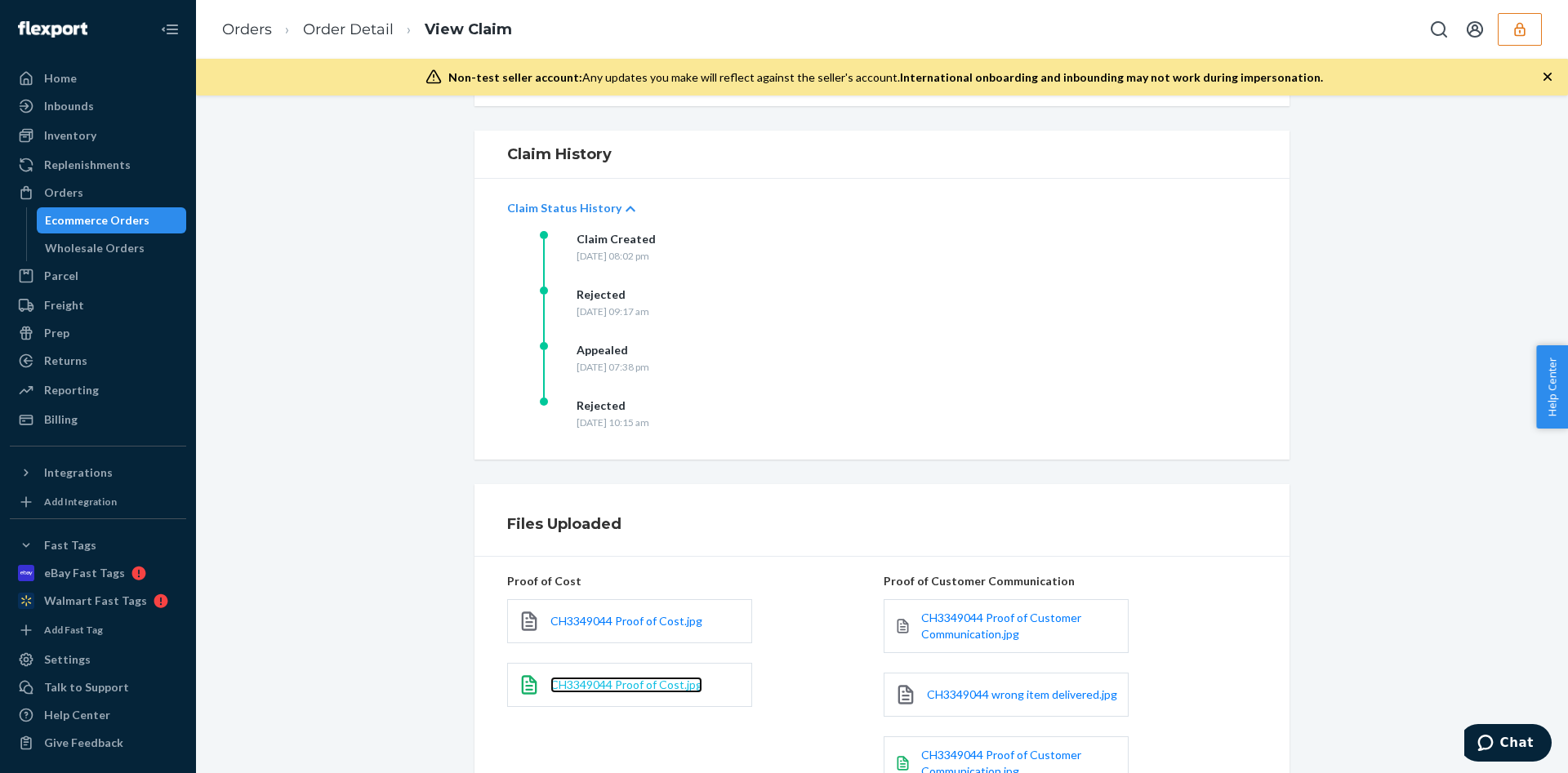
click at [641, 680] on span "CH3349044 Proof of Cost.jpg" at bounding box center [625, 684] width 152 height 14
click at [930, 758] on span "CH3349044 Proof of Customer Communication.jpg" at bounding box center [1001, 763] width 160 height 30
